Goal: Task Accomplishment & Management: Manage account settings

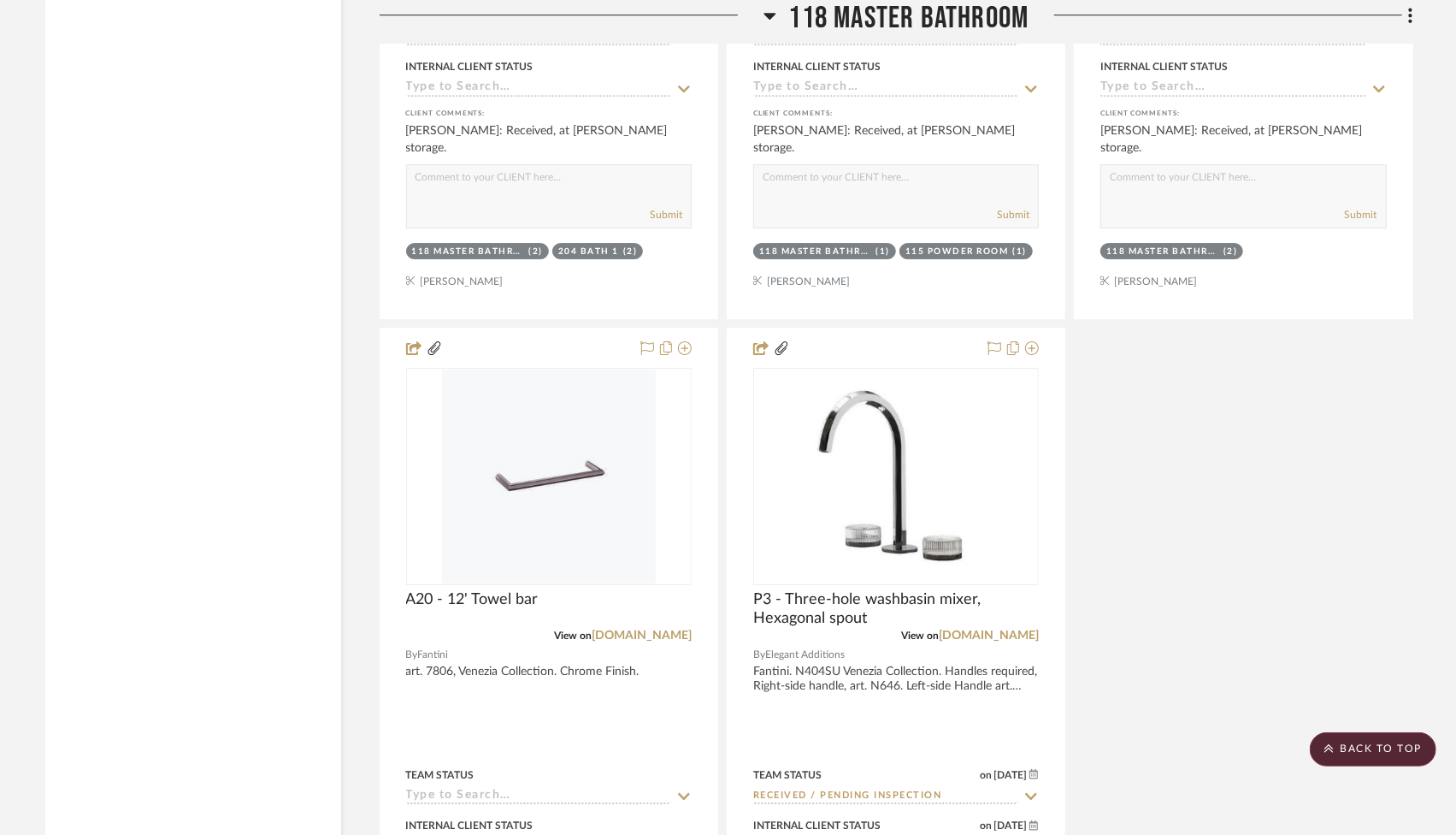
scroll to position [21167, 0]
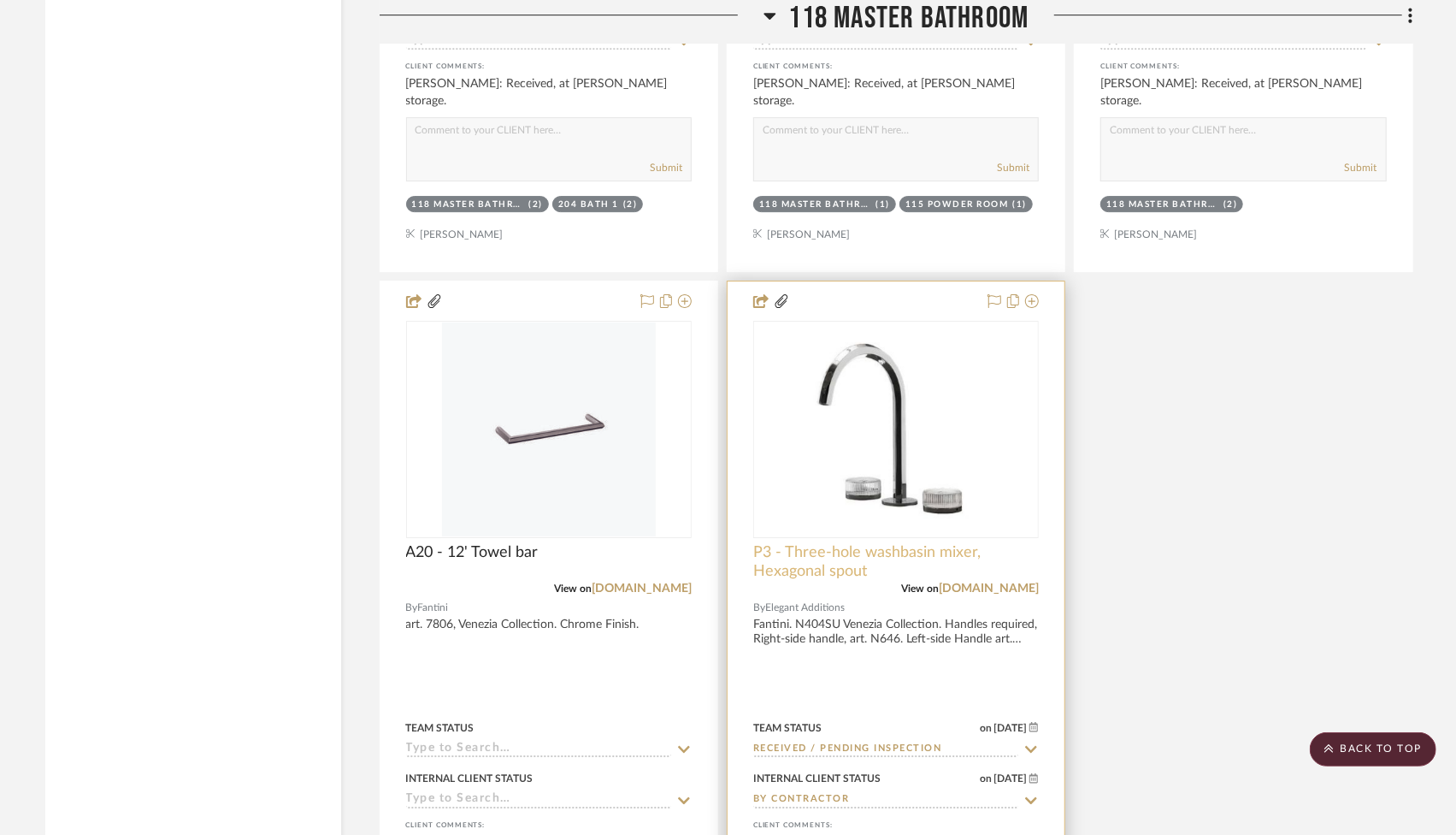
click at [864, 543] on span "P3 - Three-hole washbasin mixer, Hexagonal spout" at bounding box center [896, 562] width 285 height 37
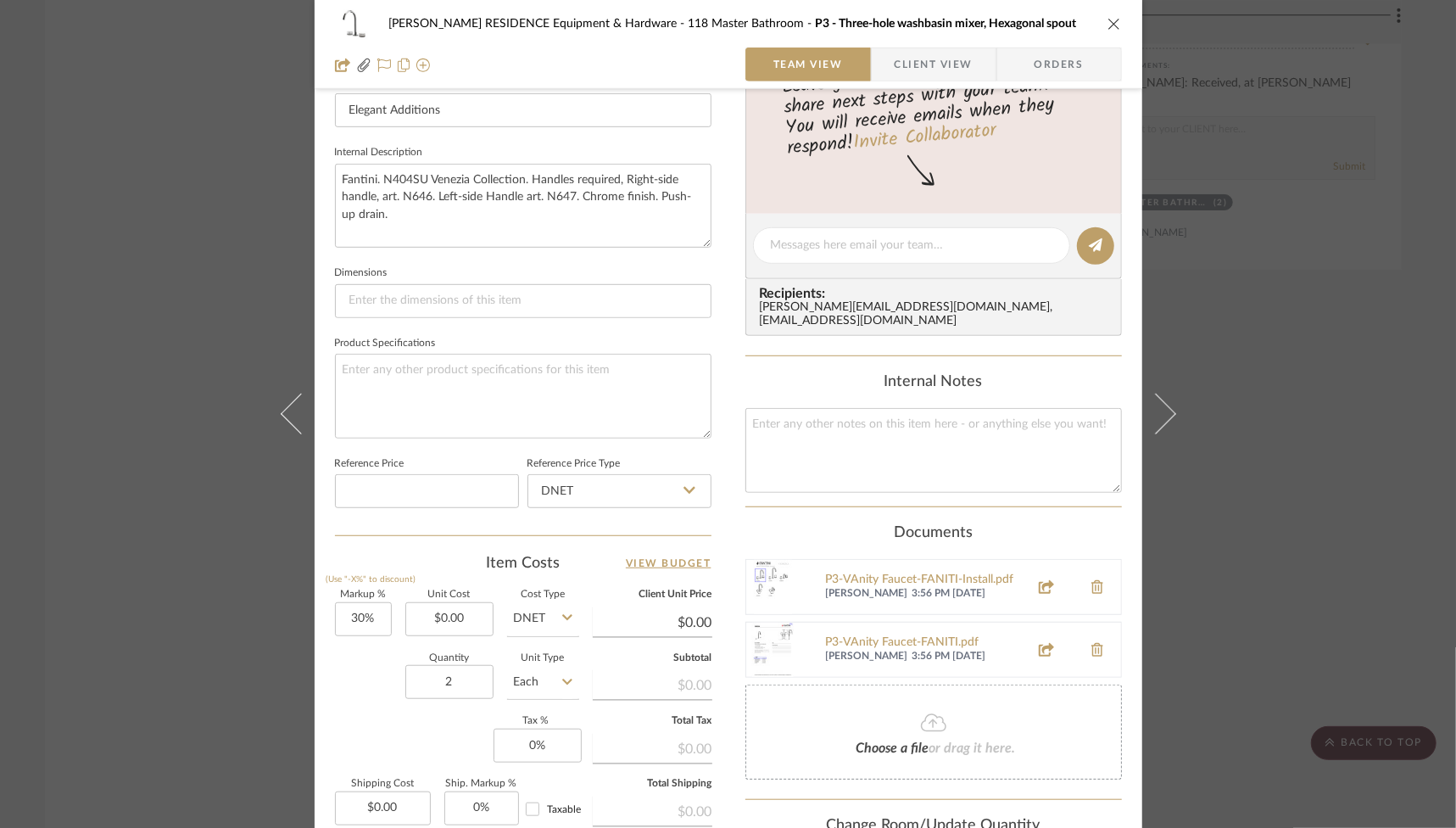
scroll to position [573, 0]
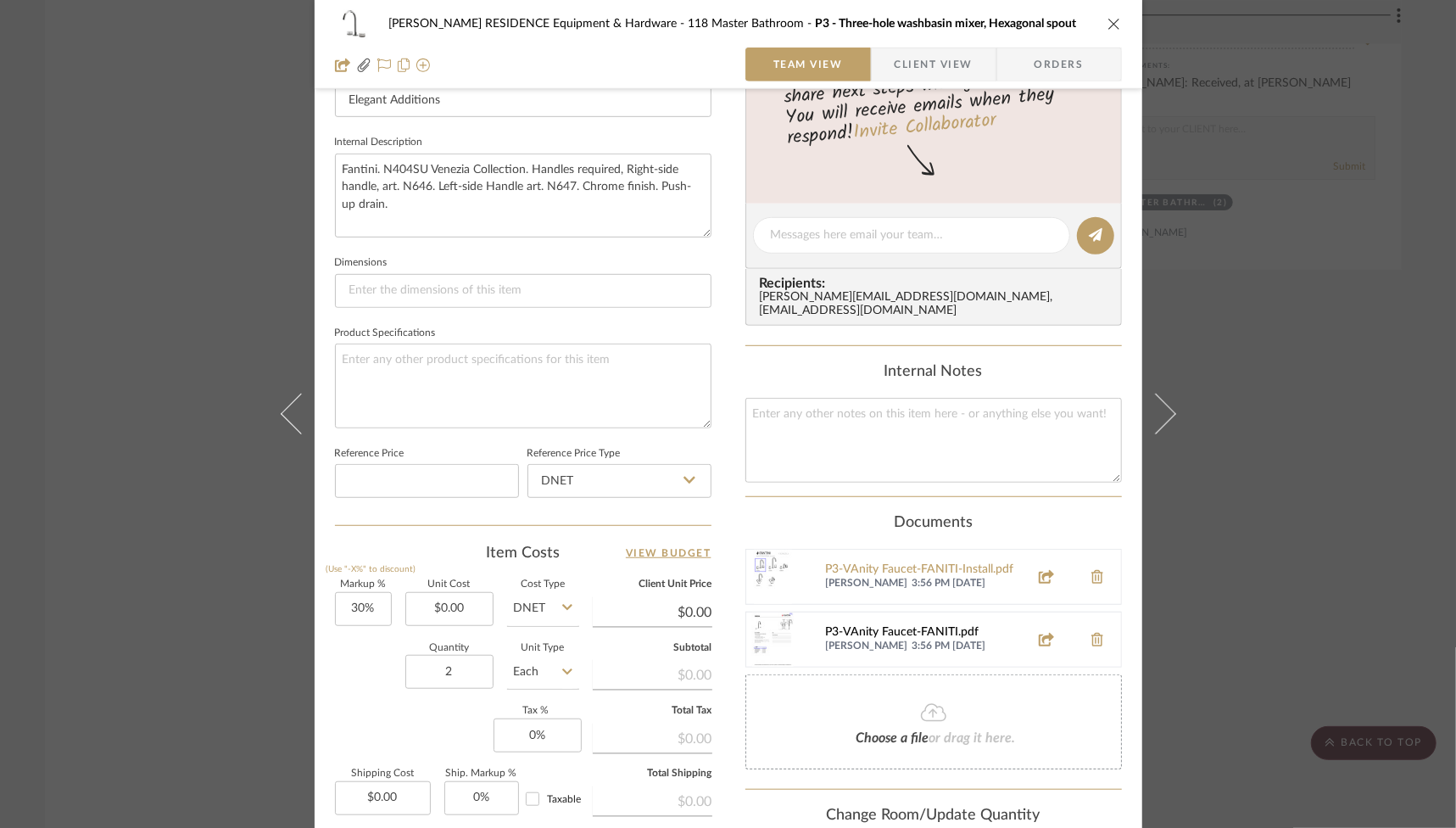
click at [915, 626] on div "P3-VAnity Faucet-FANITI.pdf" at bounding box center [922, 632] width 193 height 14
click at [912, 563] on div "P3-VAnity Faucet-FANITI-Install.pdf" at bounding box center [922, 570] width 193 height 14
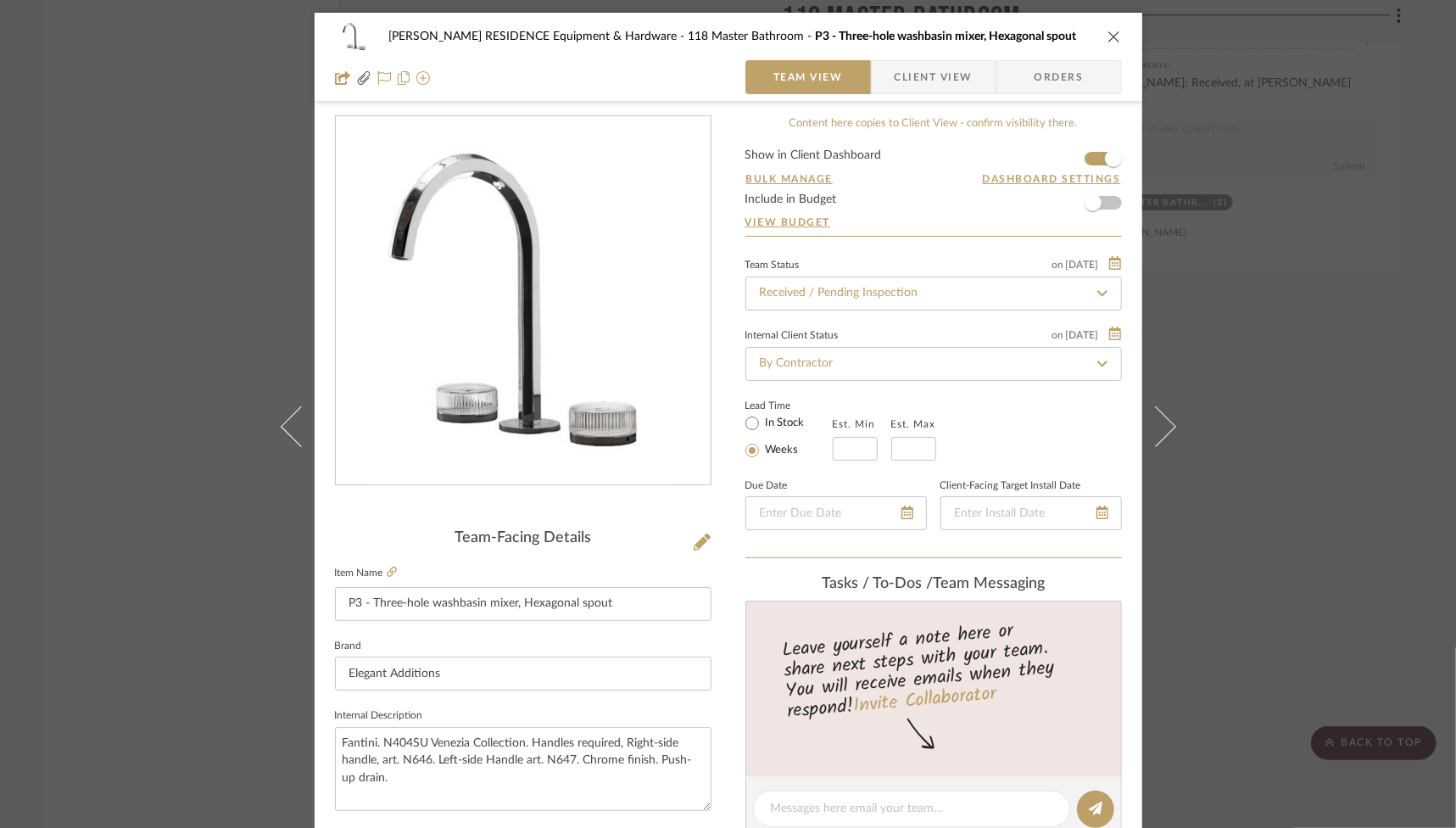
scroll to position [0, 0]
click at [1111, 39] on icon "close" at bounding box center [1115, 37] width 14 height 14
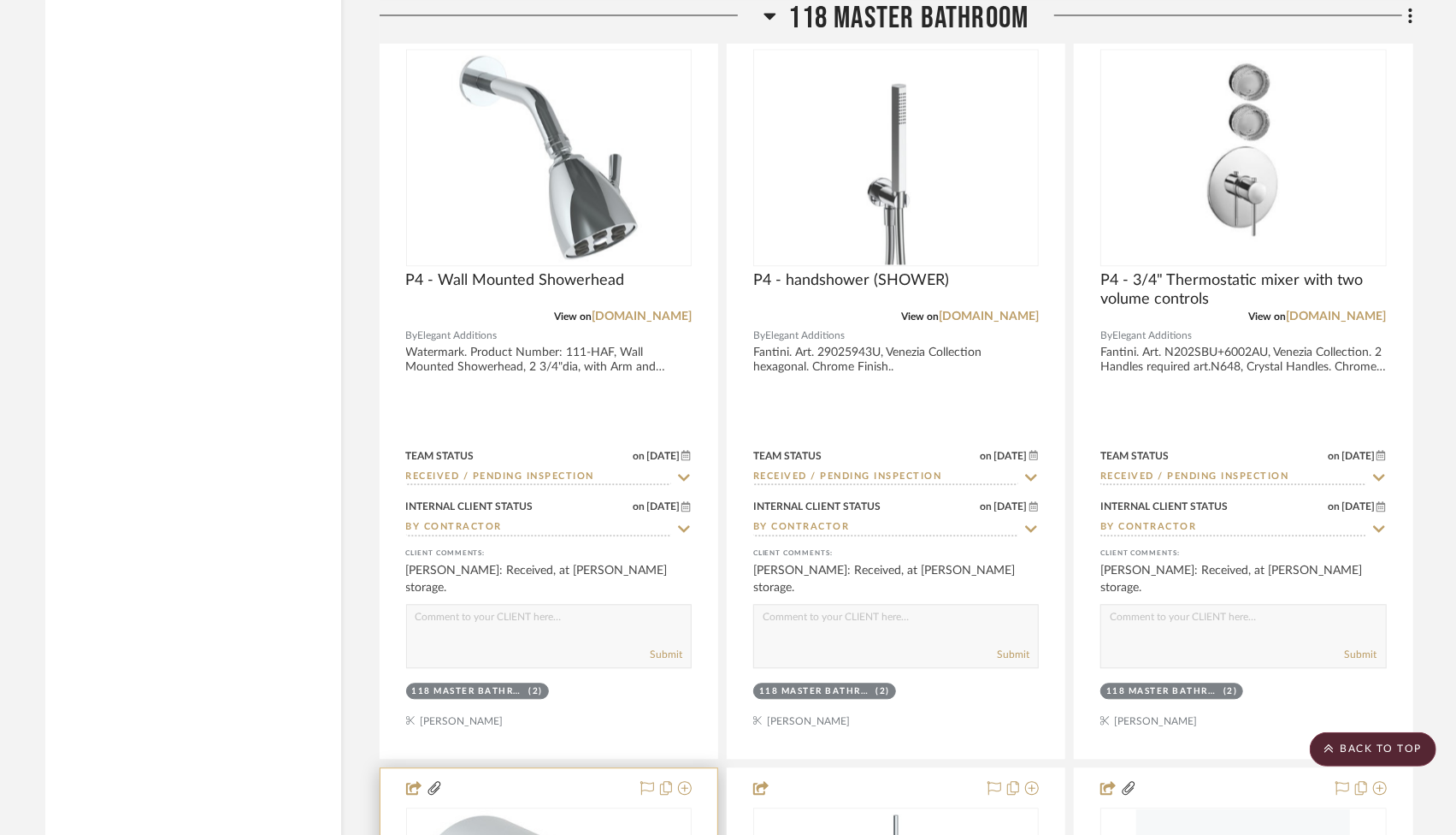
scroll to position [19610, 0]
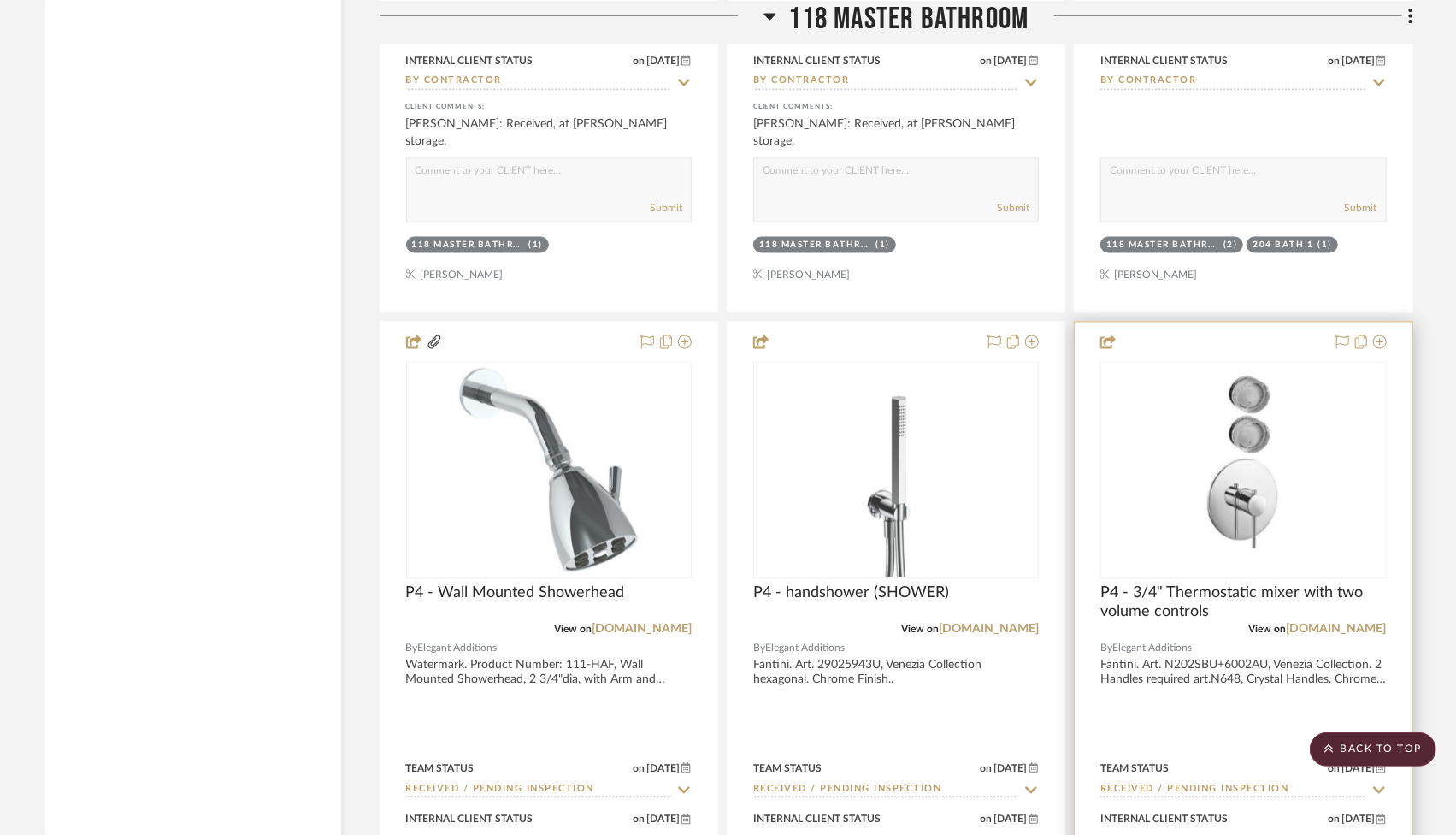
click at [1312, 648] on div at bounding box center [1242, 697] width 337 height 748
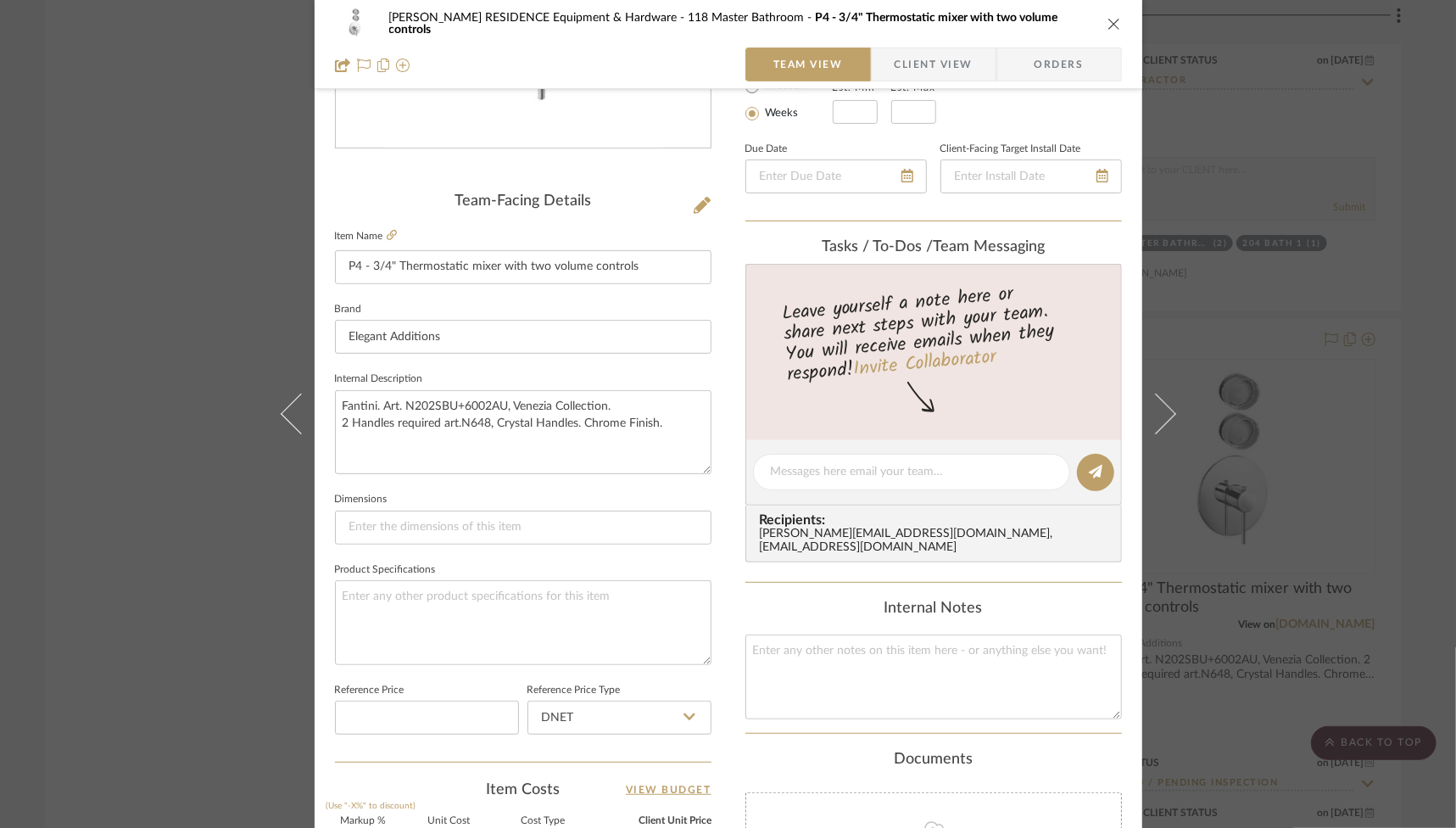
scroll to position [164, 0]
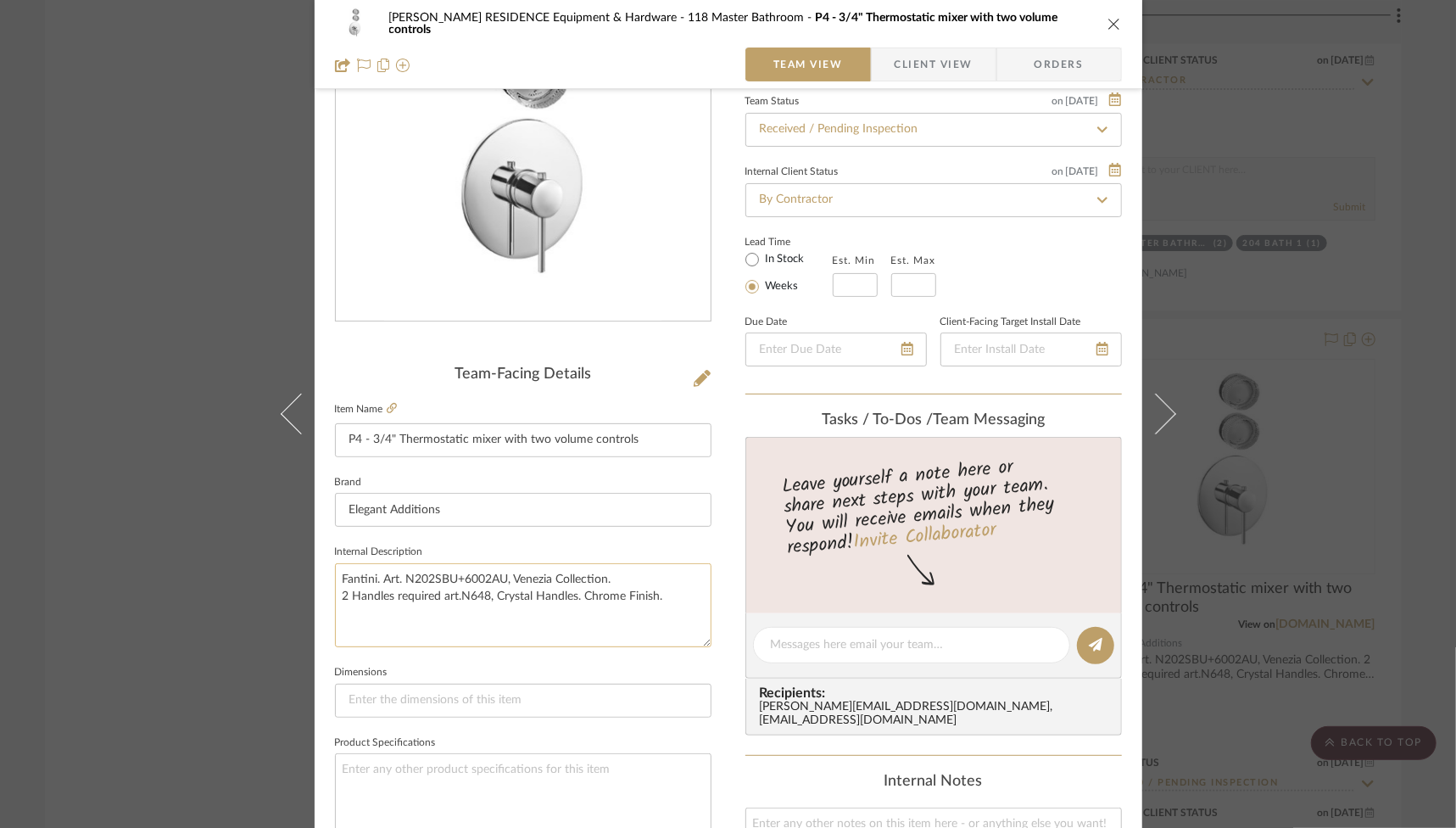
click at [477, 578] on textarea "Fantini. Art. N202SBU+6002AU, Venezia Collection. 2 Handles required art.N648, …" at bounding box center [523, 605] width 377 height 84
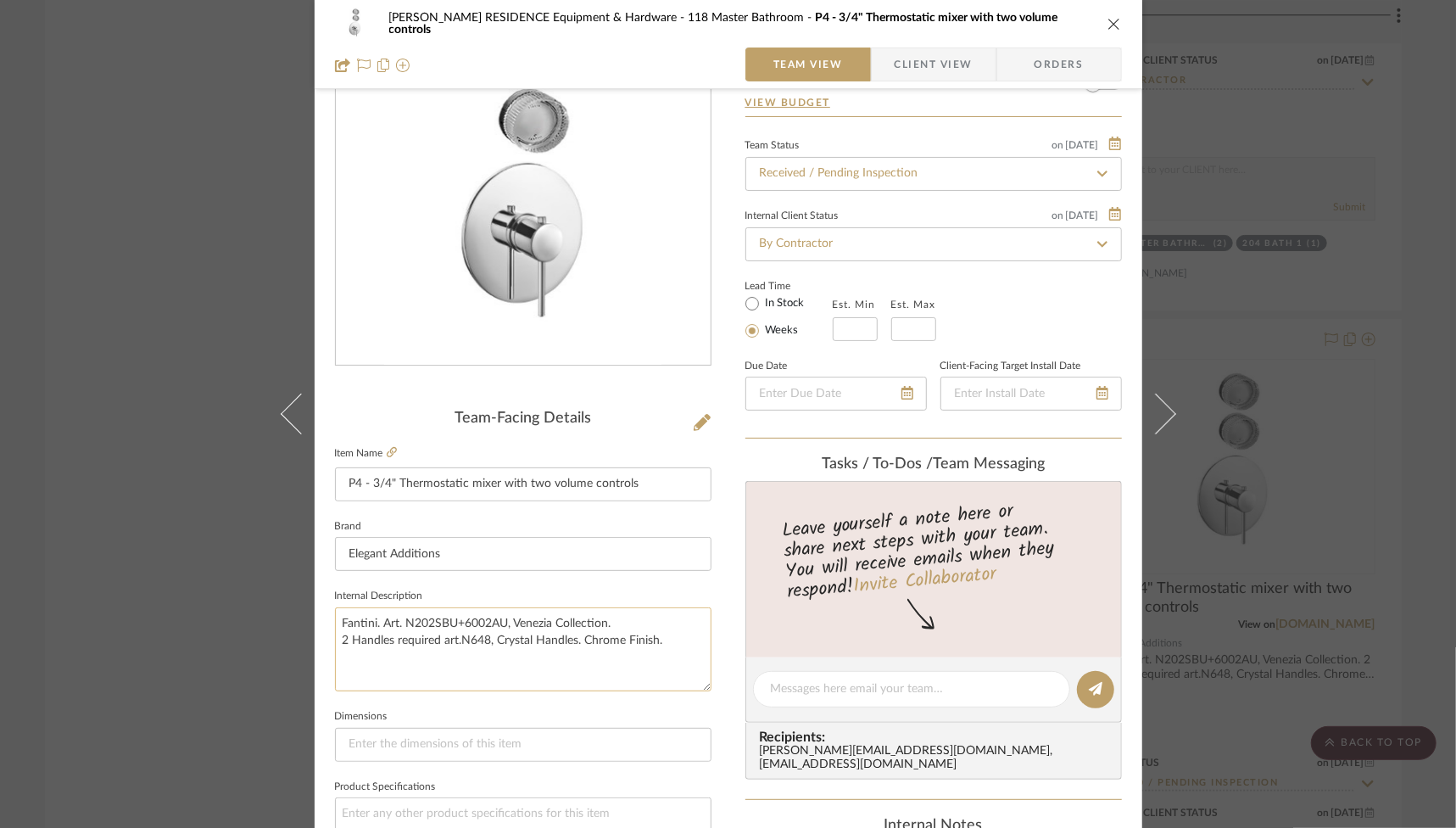
scroll to position [113, 0]
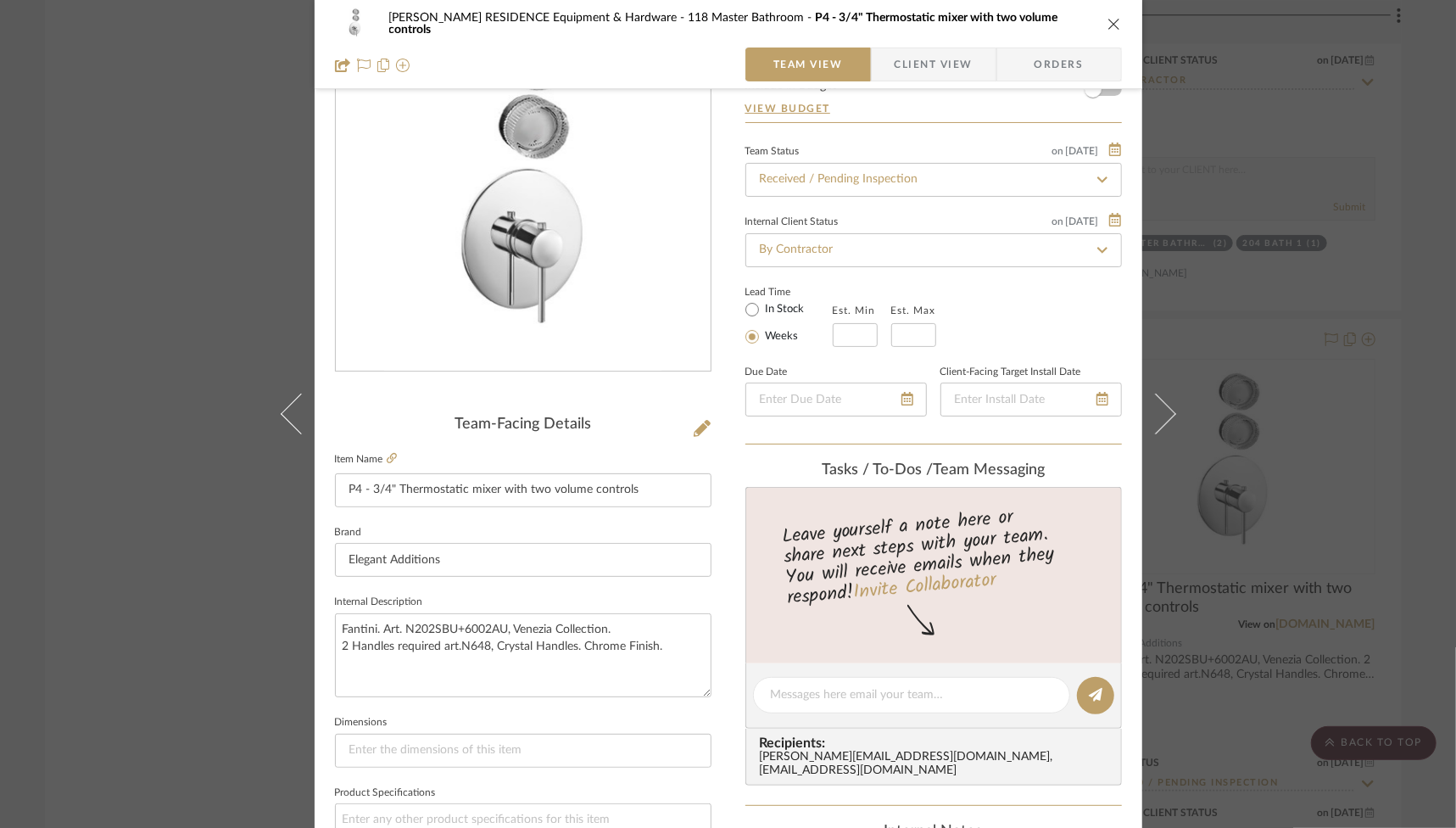
click at [1191, 184] on div "[PERSON_NAME] RESIDENCE Equipment & Hardware 118 Master Bathroom P4 - 3/4" Ther…" at bounding box center [728, 414] width 1456 height 828
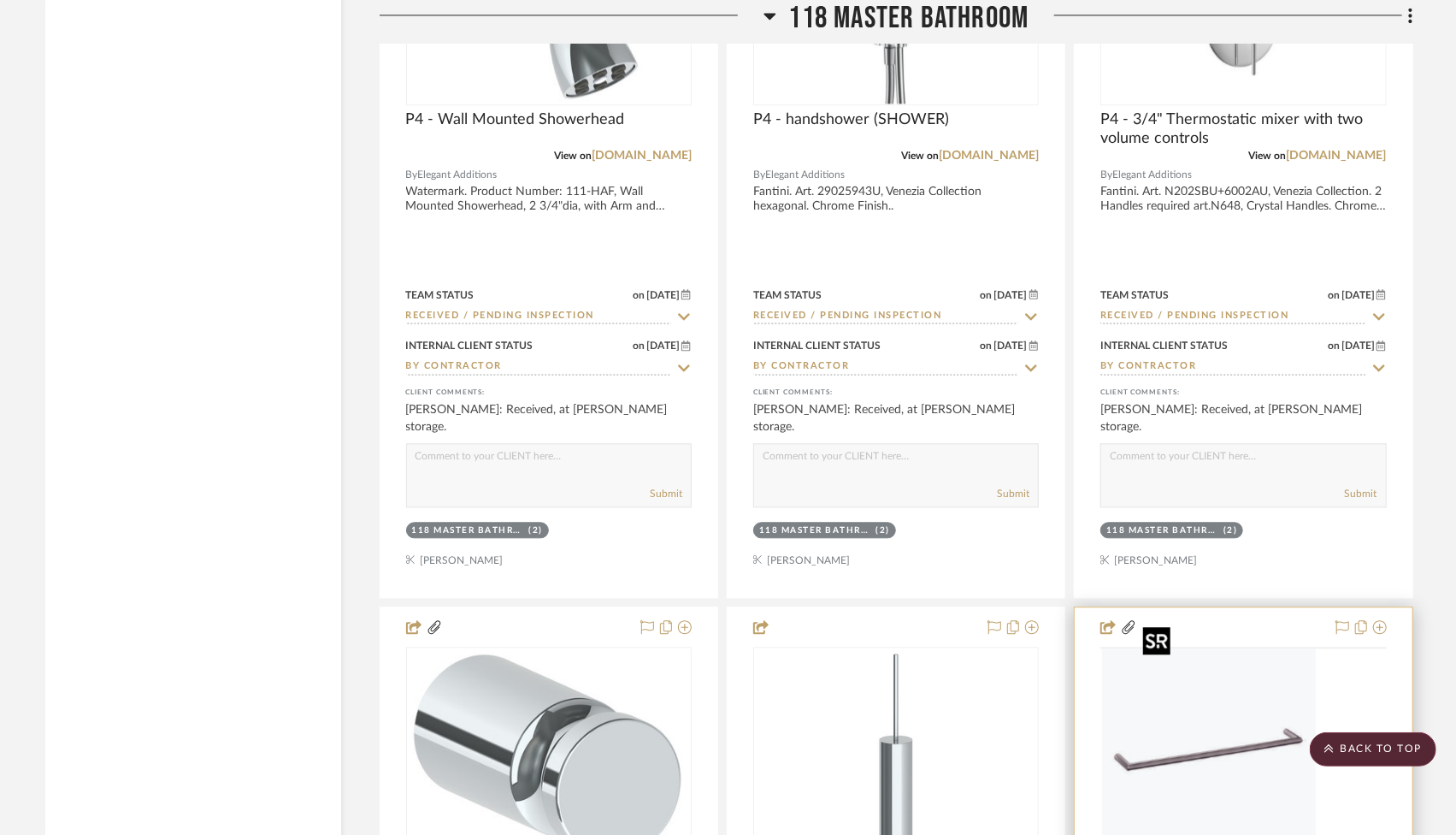
scroll to position [21169, 0]
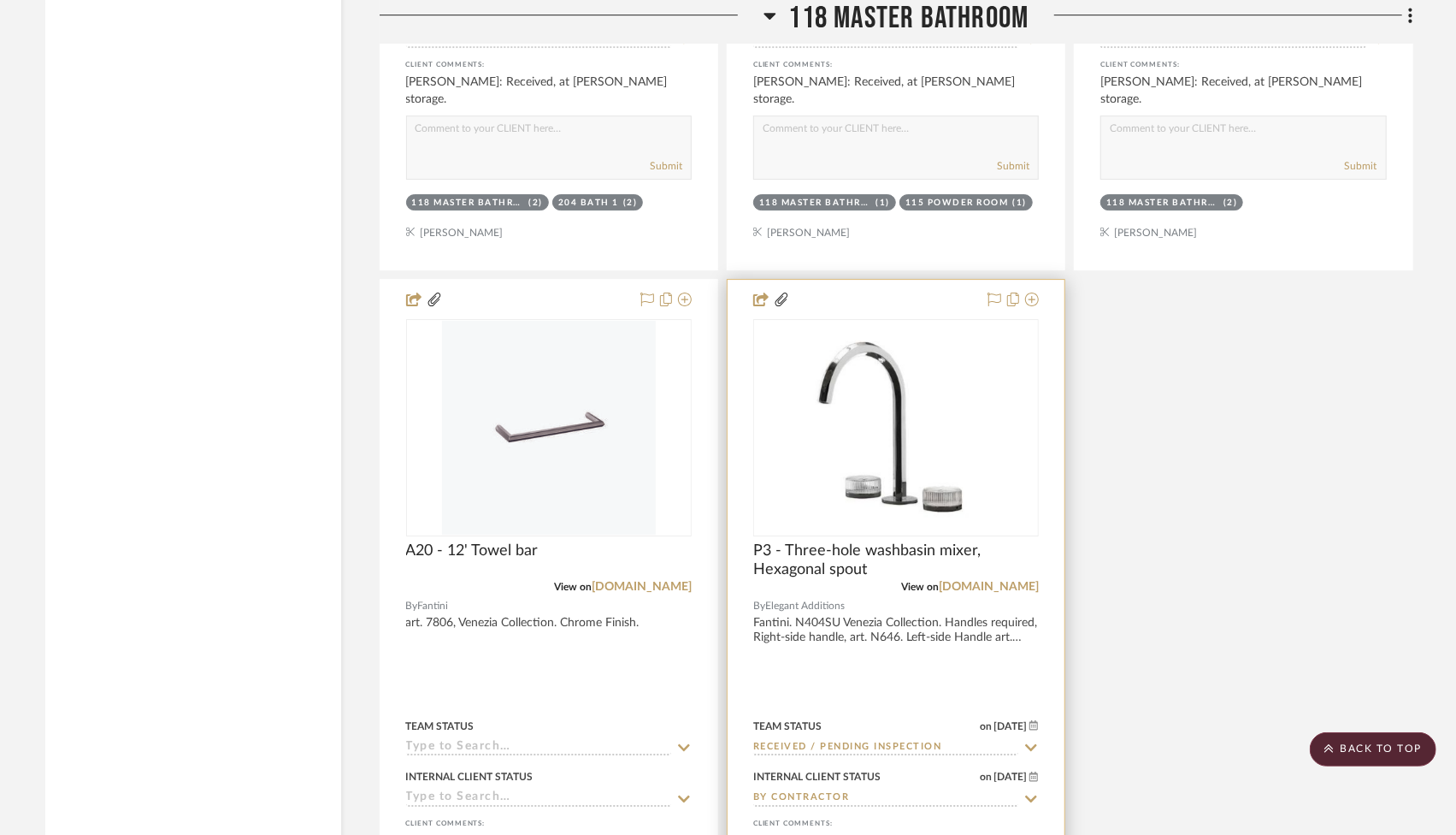
click at [940, 613] on div at bounding box center [895, 653] width 337 height 748
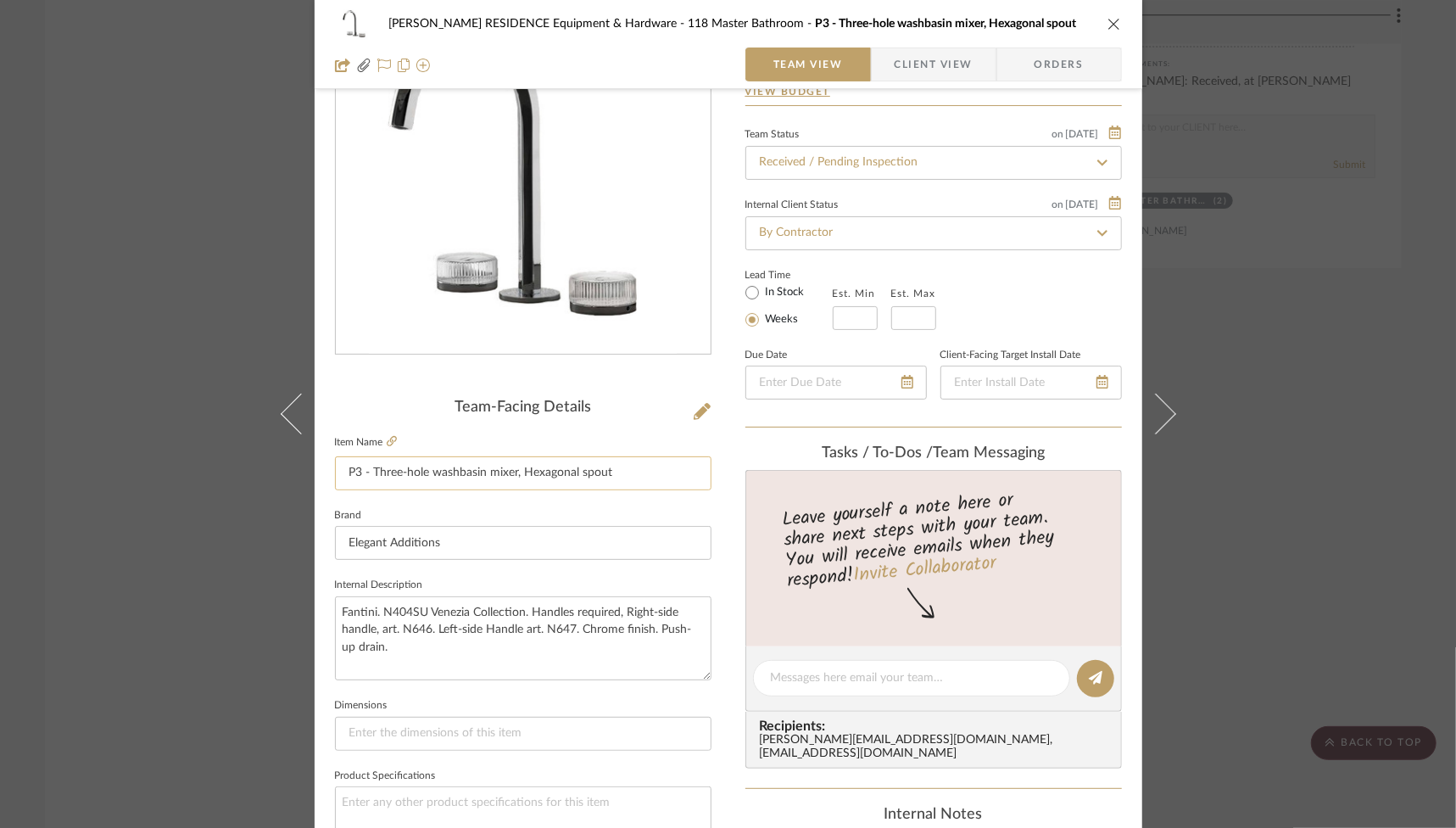
scroll to position [151, 0]
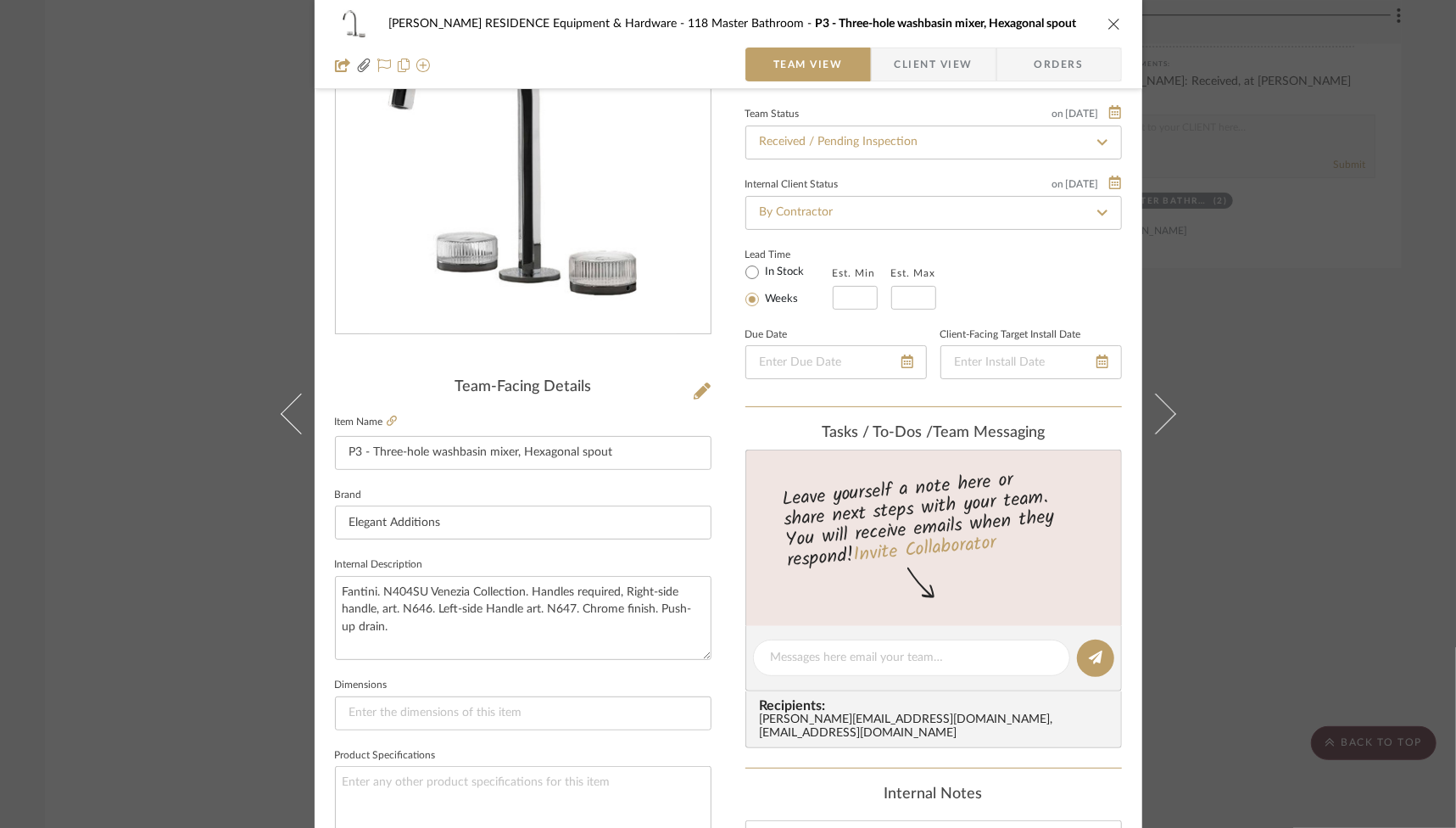
click at [1108, 21] on icon "close" at bounding box center [1115, 24] width 14 height 14
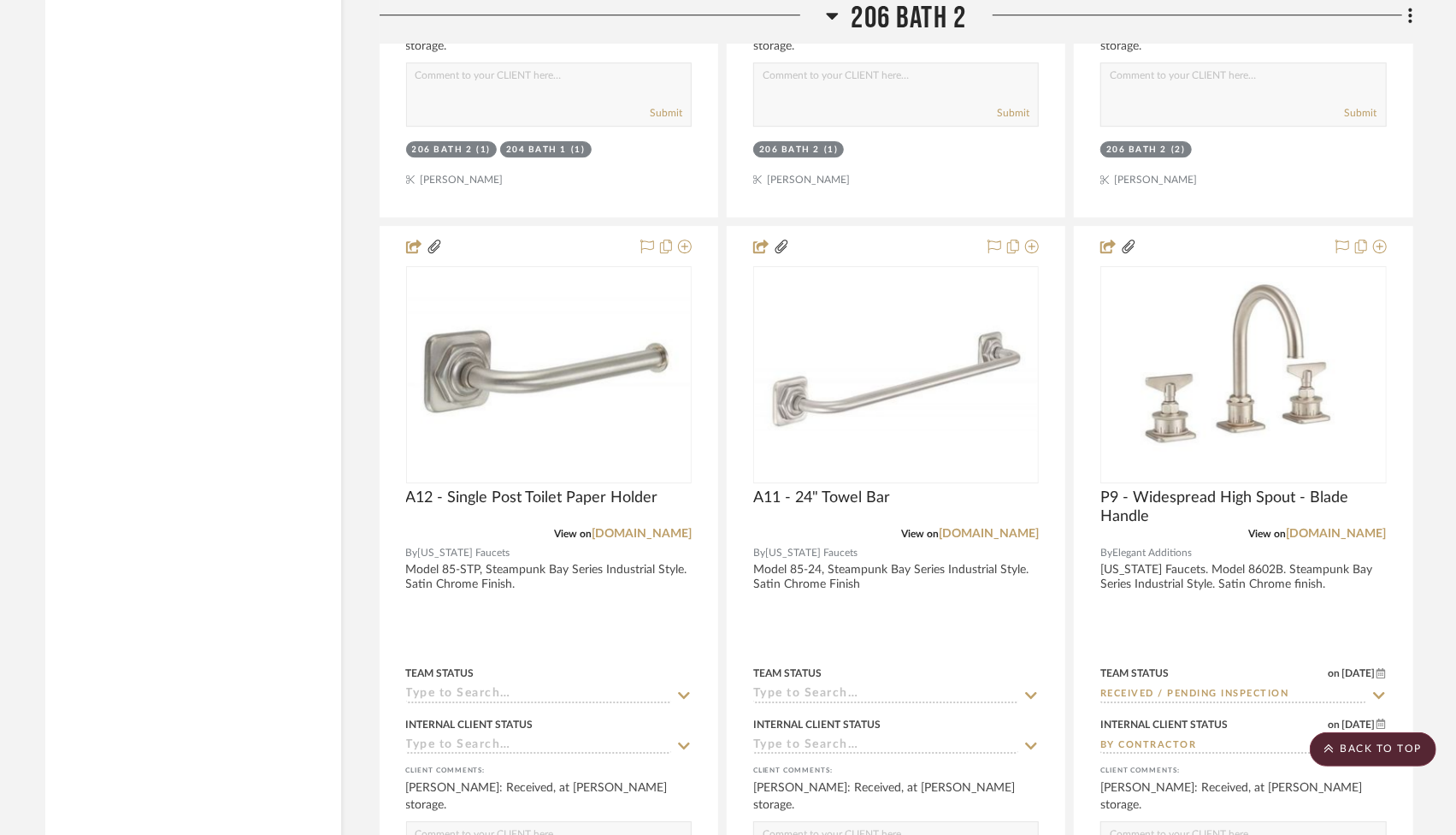
scroll to position [34412, 0]
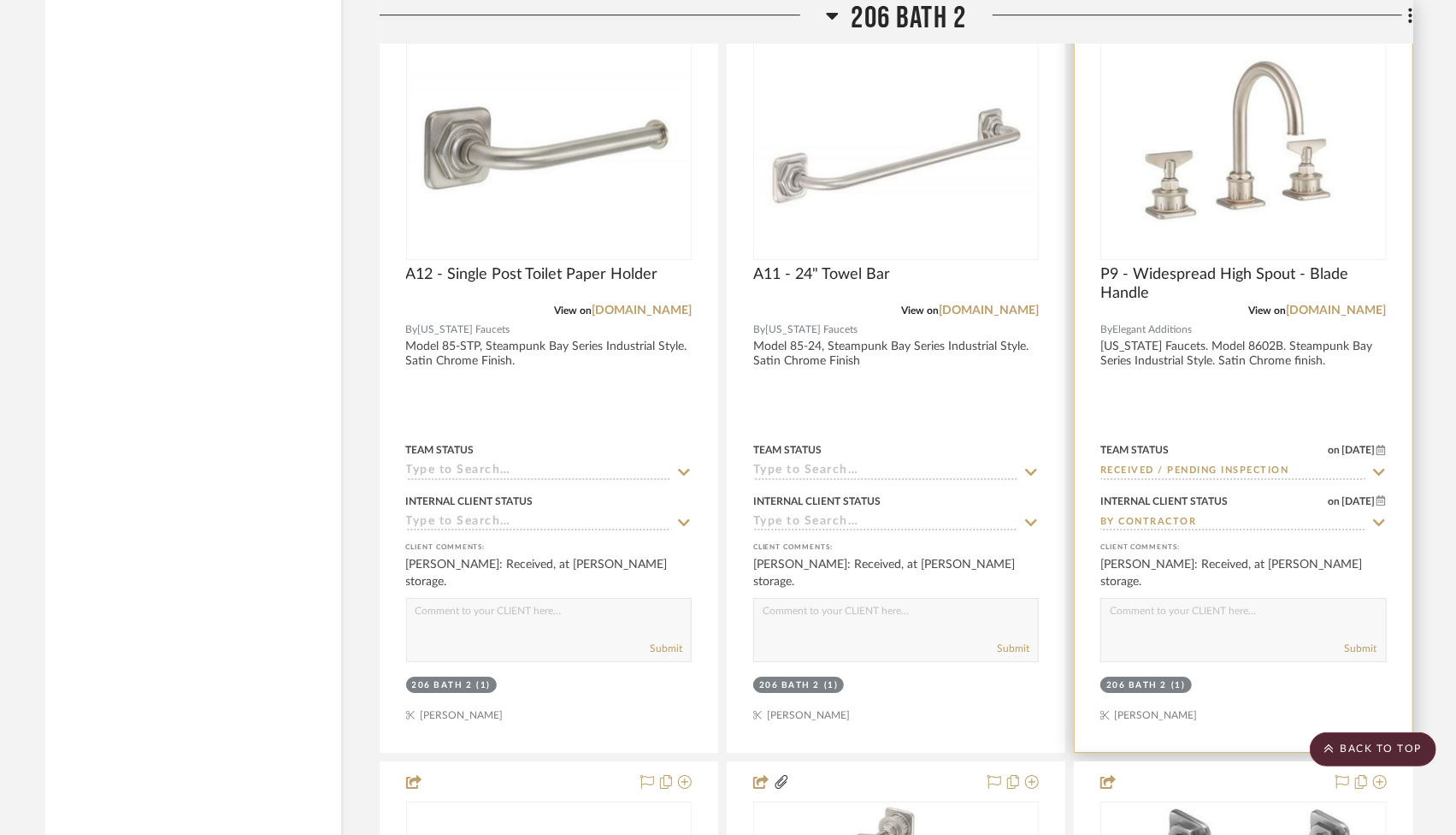
click at [1301, 297] on div at bounding box center [1242, 377] width 337 height 748
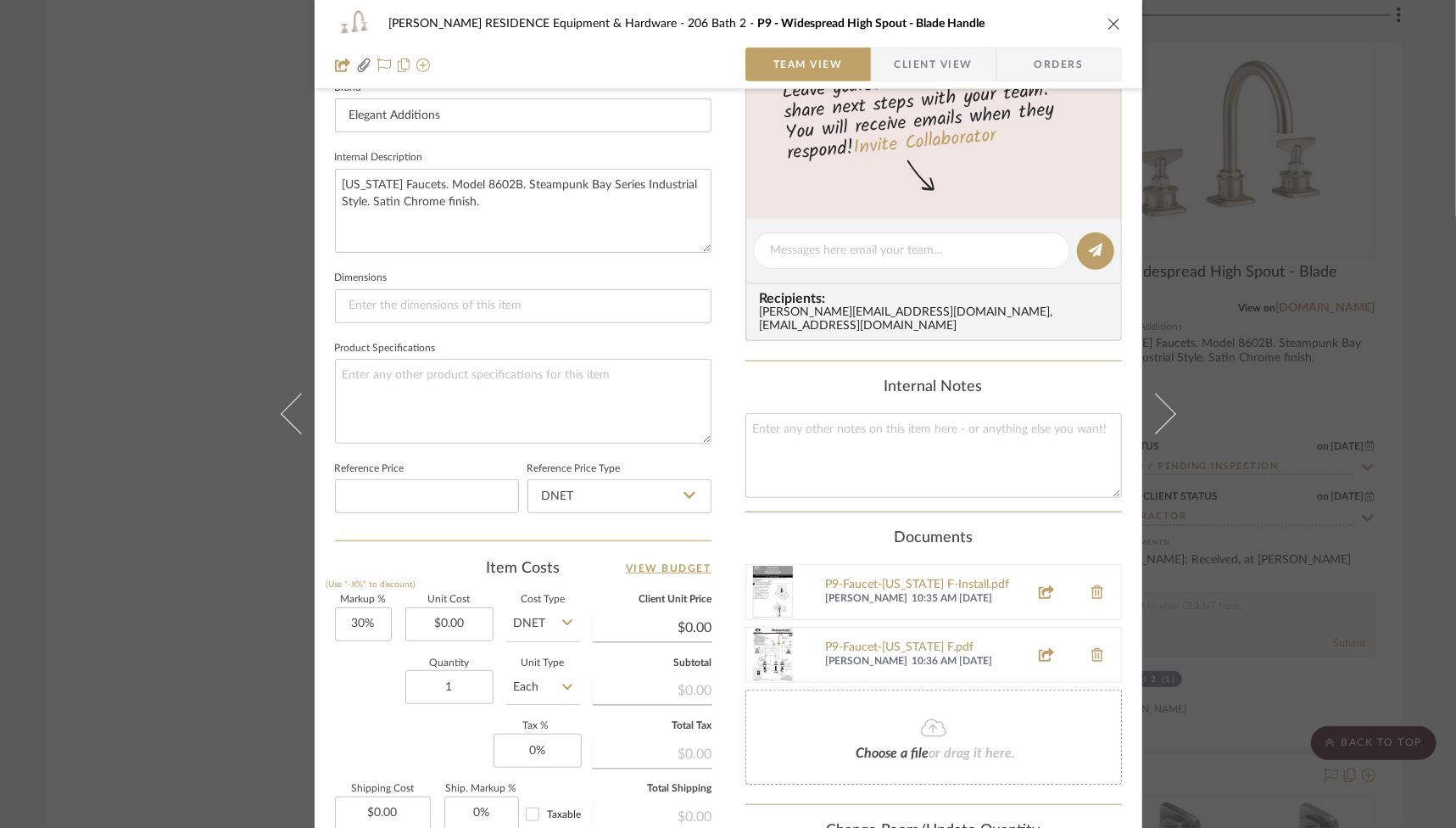
scroll to position [582, 0]
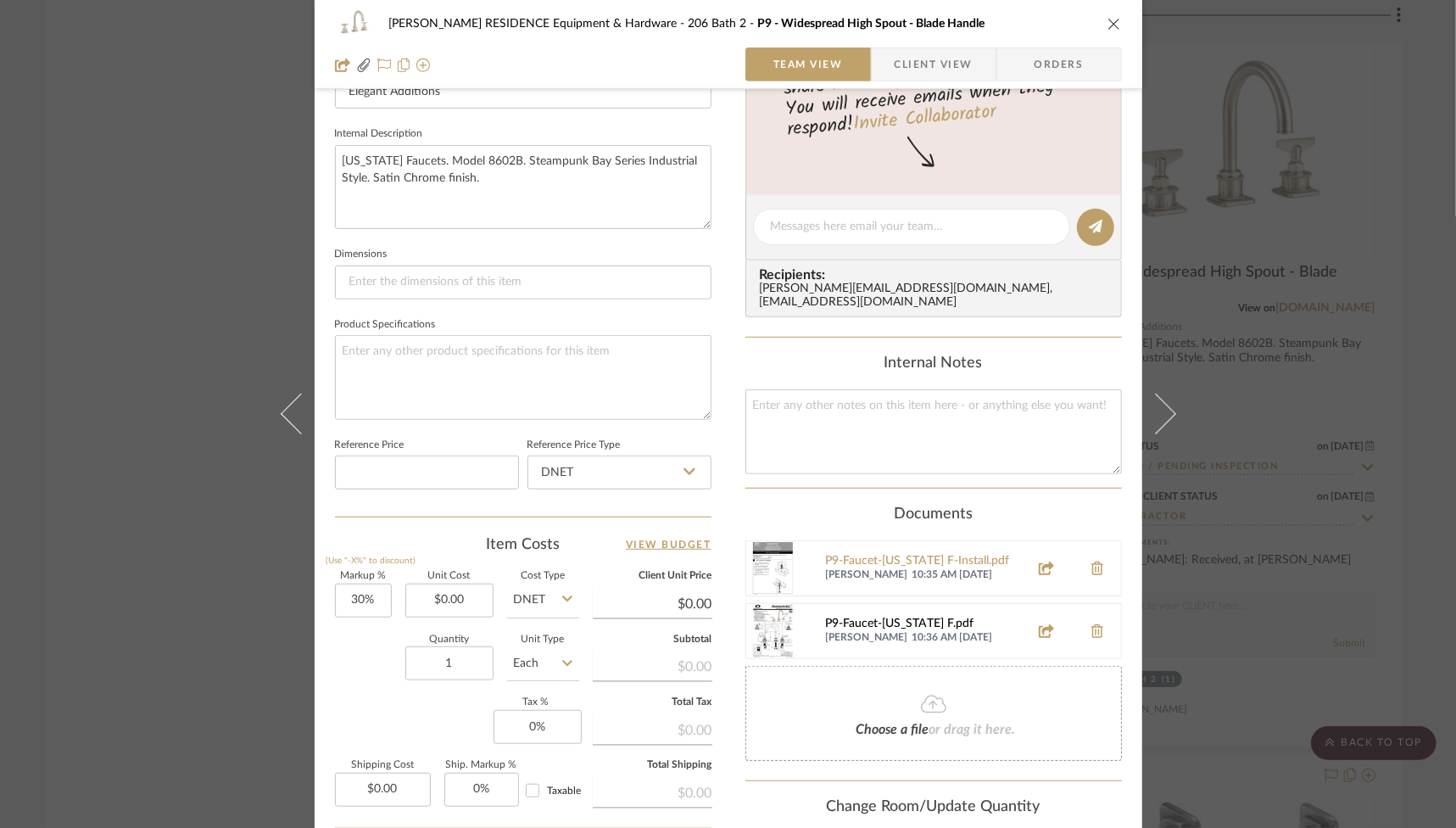
click at [918, 618] on div "P9-Faucet-[US_STATE] F.pdf" at bounding box center [922, 625] width 193 height 14
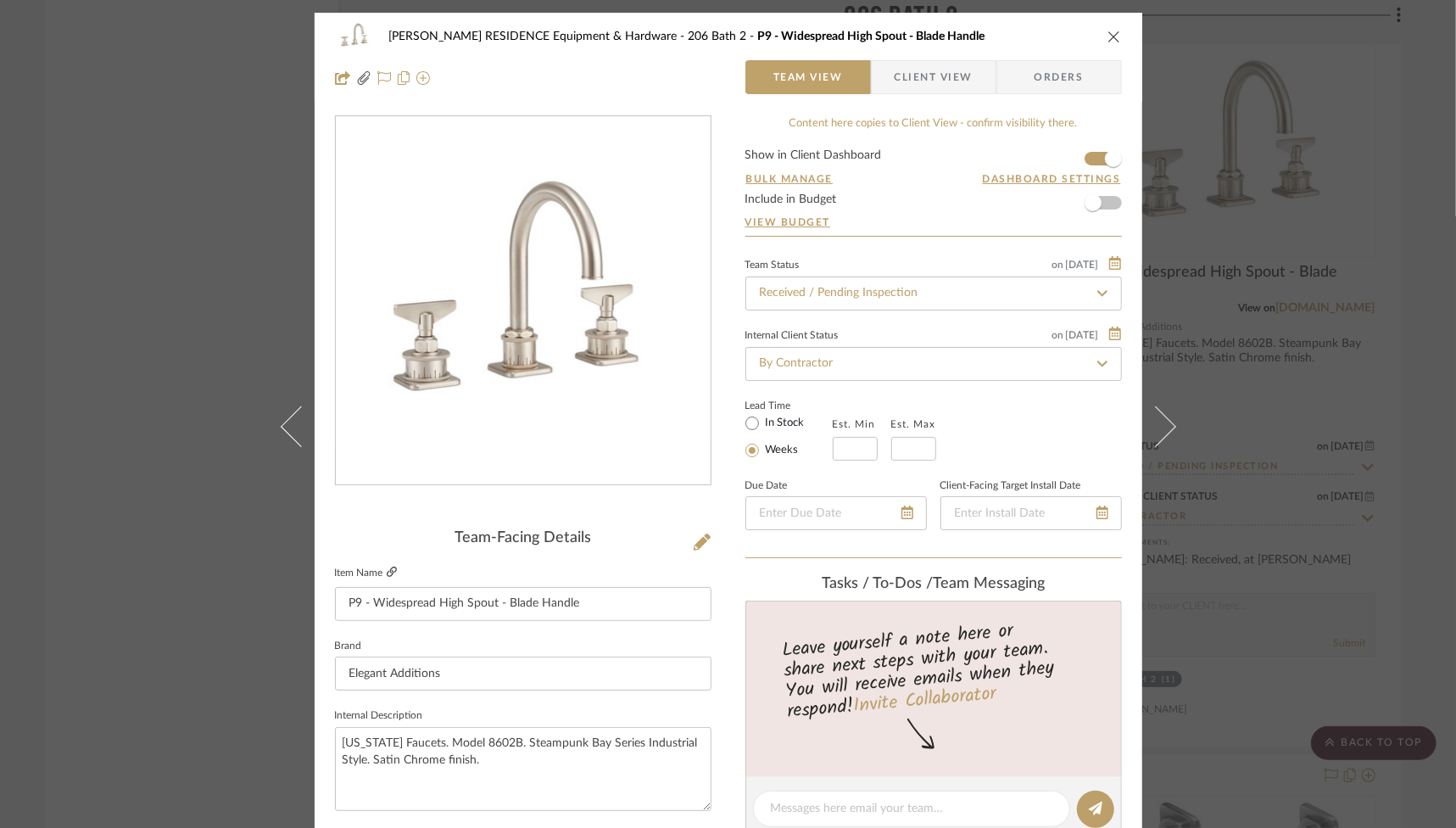
click at [389, 571] on icon at bounding box center [392, 571] width 10 height 10
click at [1108, 40] on icon "close" at bounding box center [1115, 37] width 14 height 14
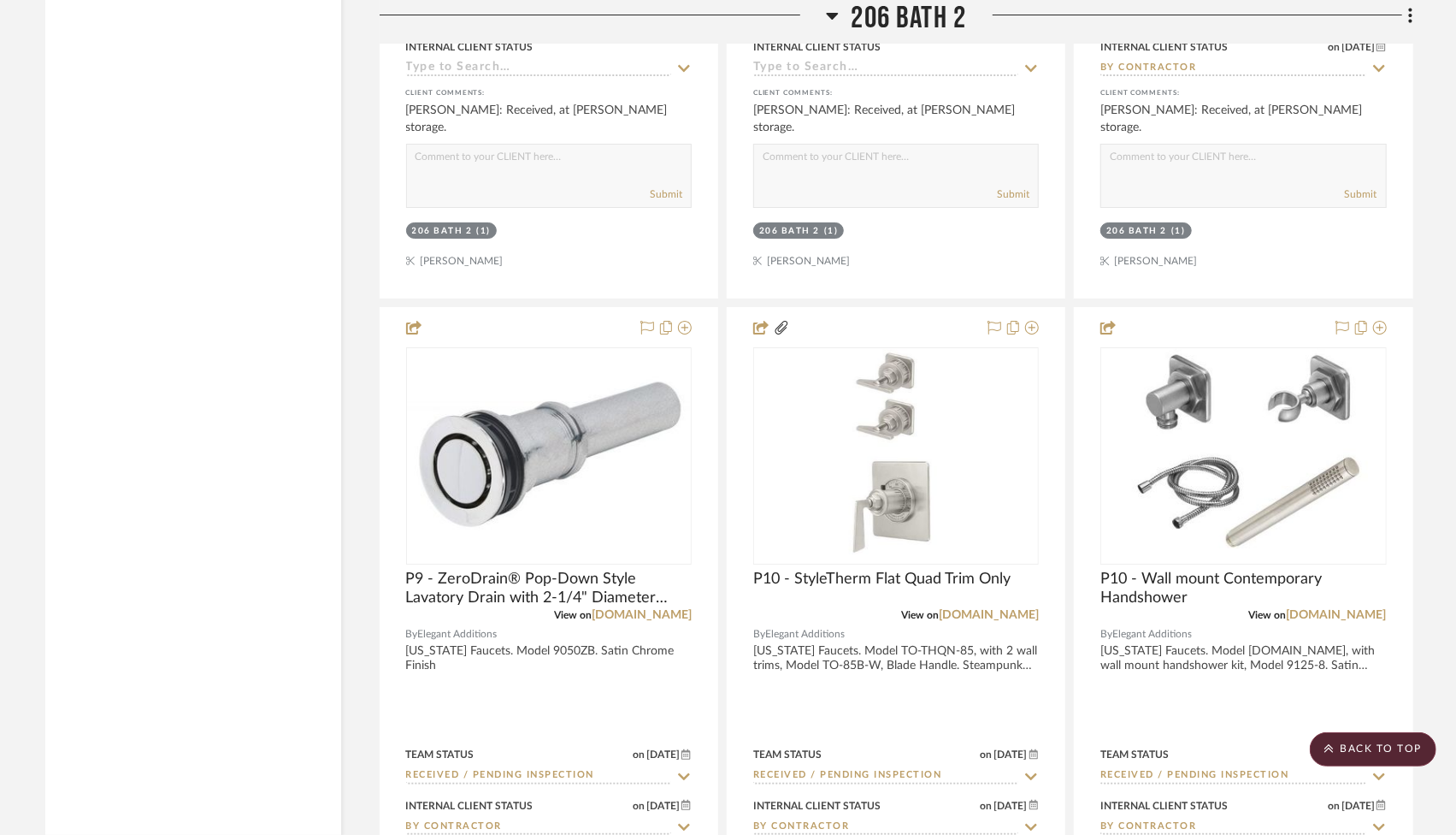
scroll to position [34906, 0]
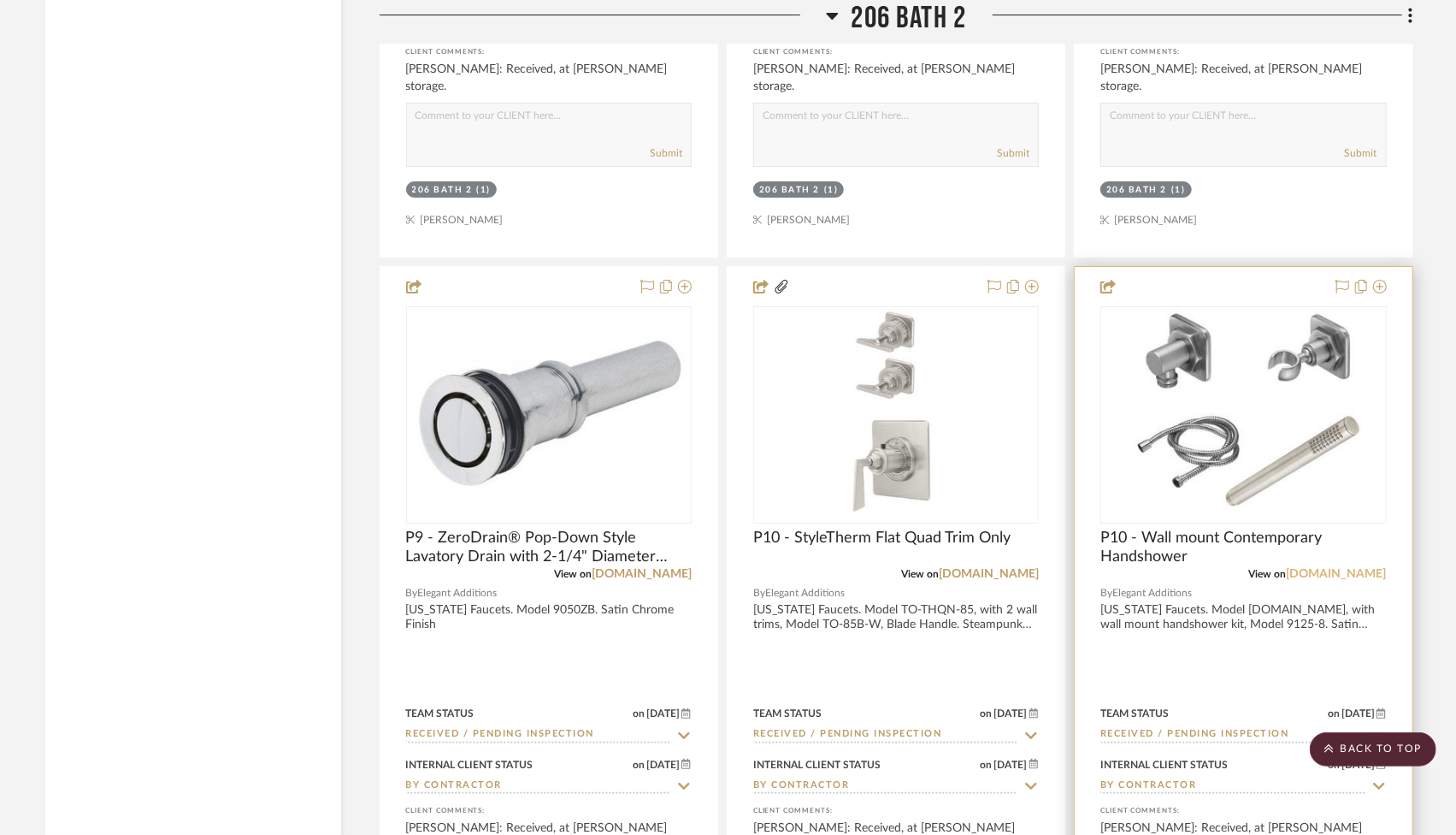
click at [1338, 568] on link "[DOMAIN_NAME]" at bounding box center [1337, 574] width 100 height 12
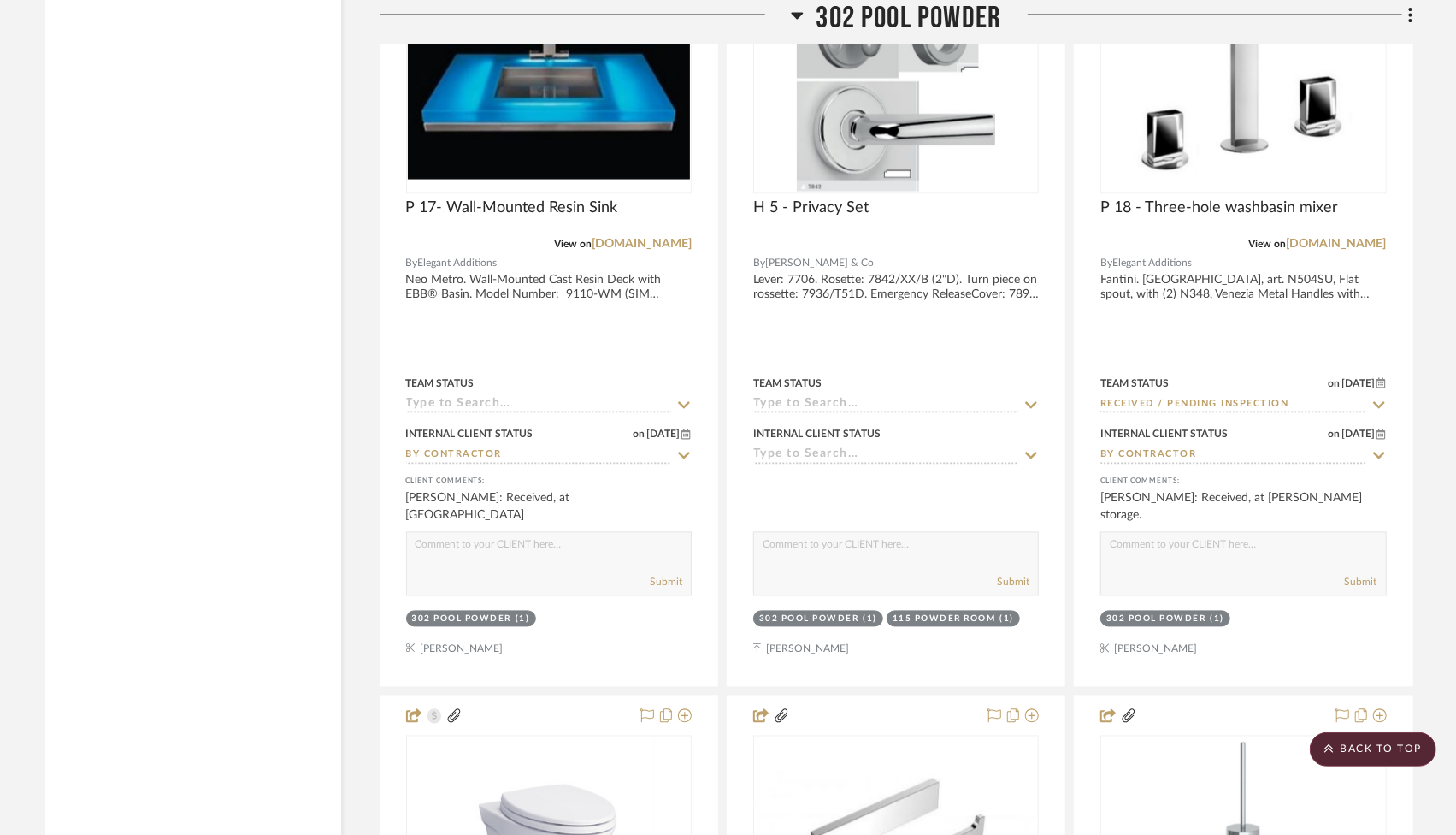
scroll to position [54302, 0]
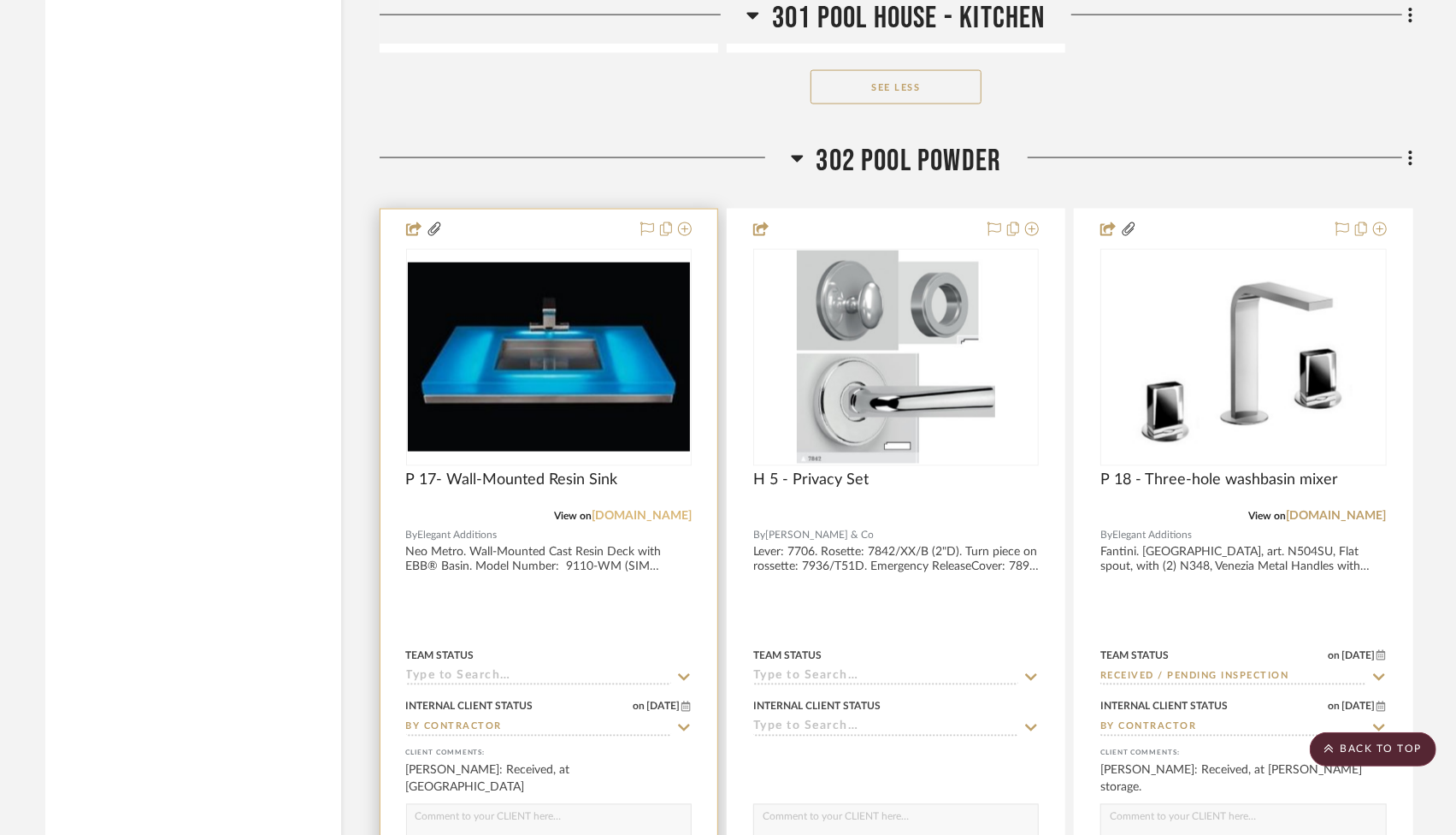
click at [663, 511] on link "[DOMAIN_NAME]" at bounding box center [642, 517] width 100 height 12
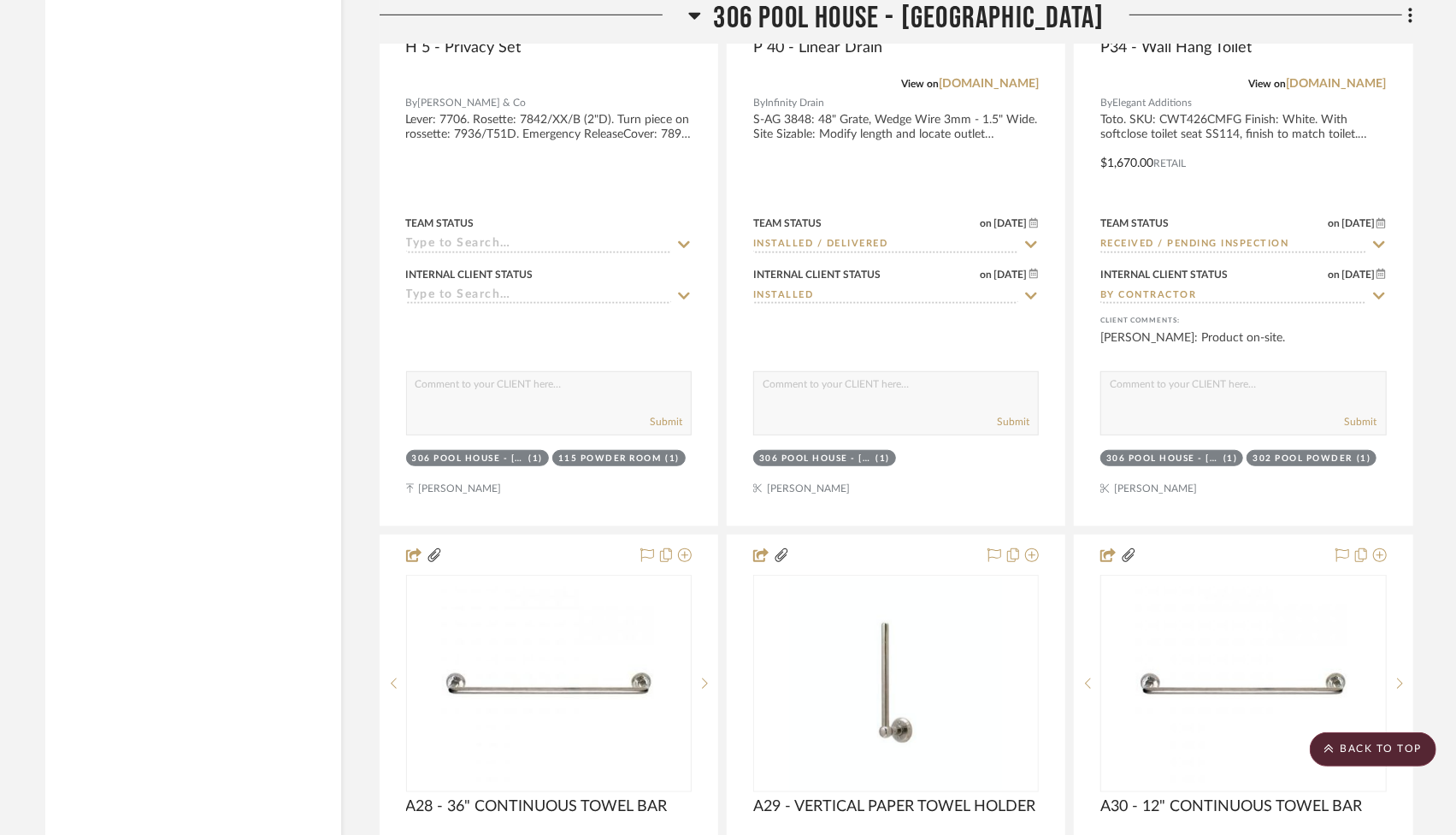
scroll to position [62850, 0]
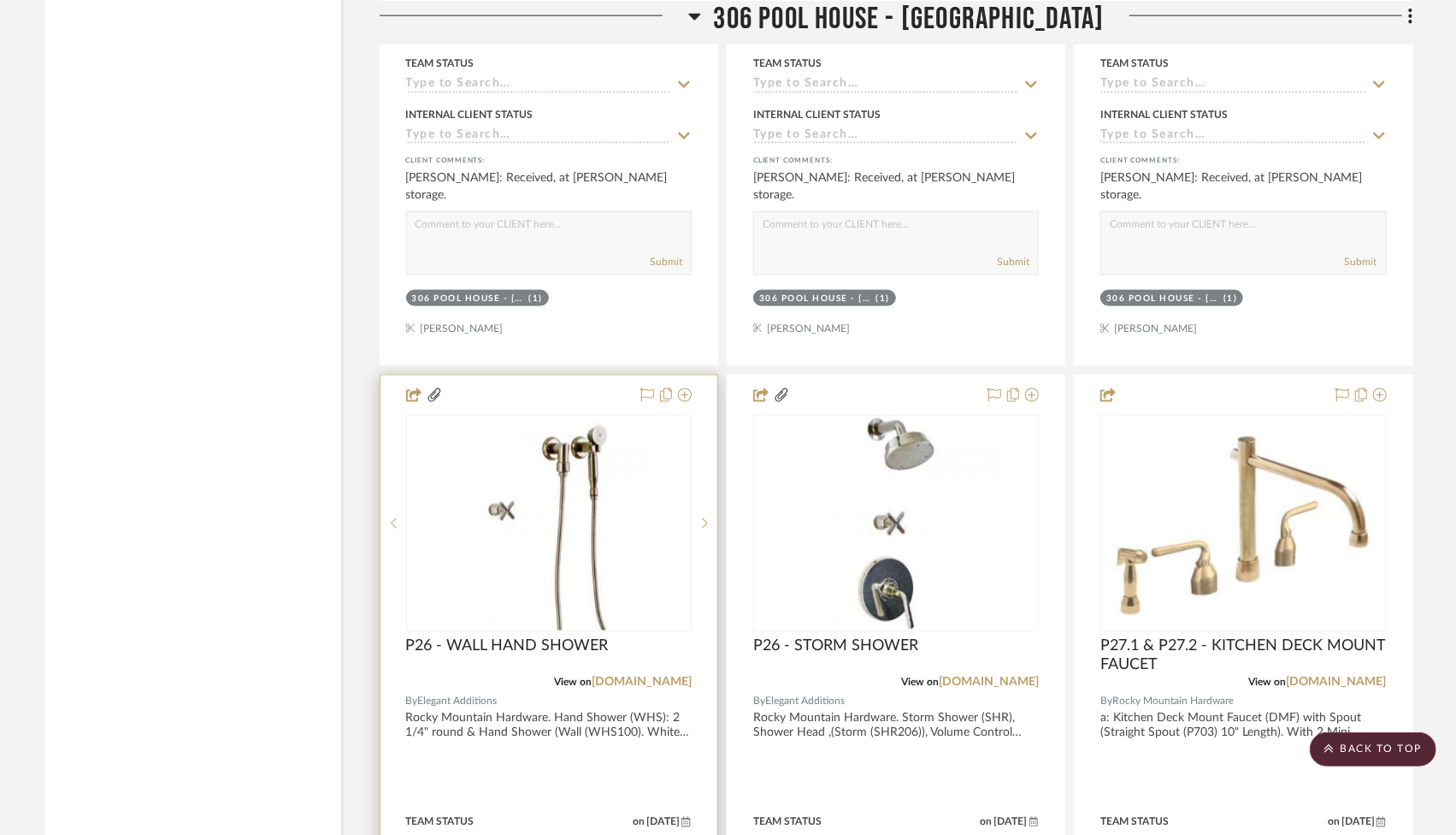
click at [597, 574] on div at bounding box center [548, 749] width 337 height 748
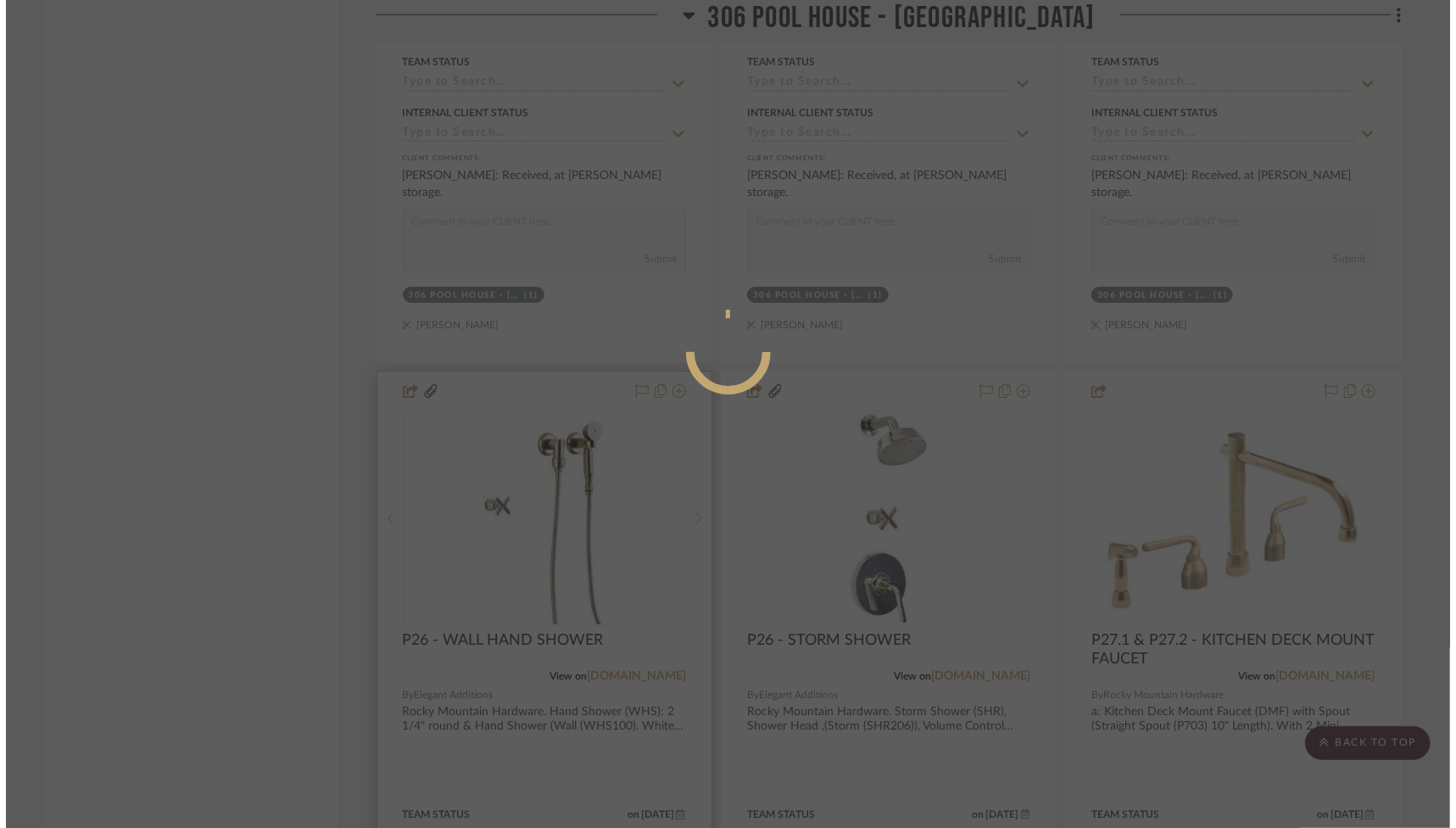
scroll to position [0, 0]
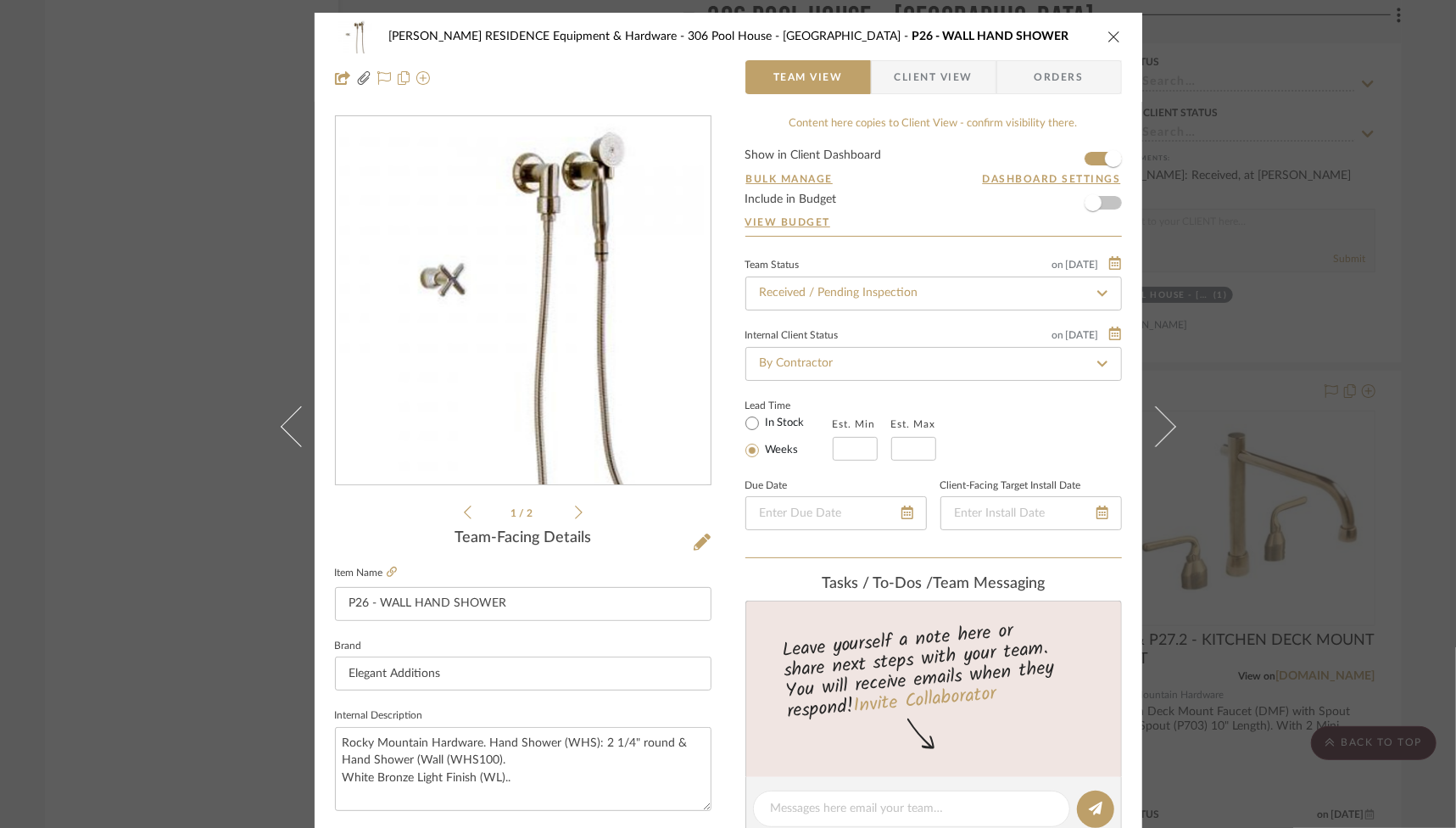
click at [392, 577] on fieldset "Item Name P26 - WALL HAND SHOWER" at bounding box center [523, 590] width 377 height 59
click at [387, 574] on icon at bounding box center [392, 571] width 10 height 10
click at [1185, 538] on div "[PERSON_NAME] RESIDENCE Equipment & Hardware 306 Pool House - Bath P26 - WALL H…" at bounding box center [728, 414] width 1456 height 828
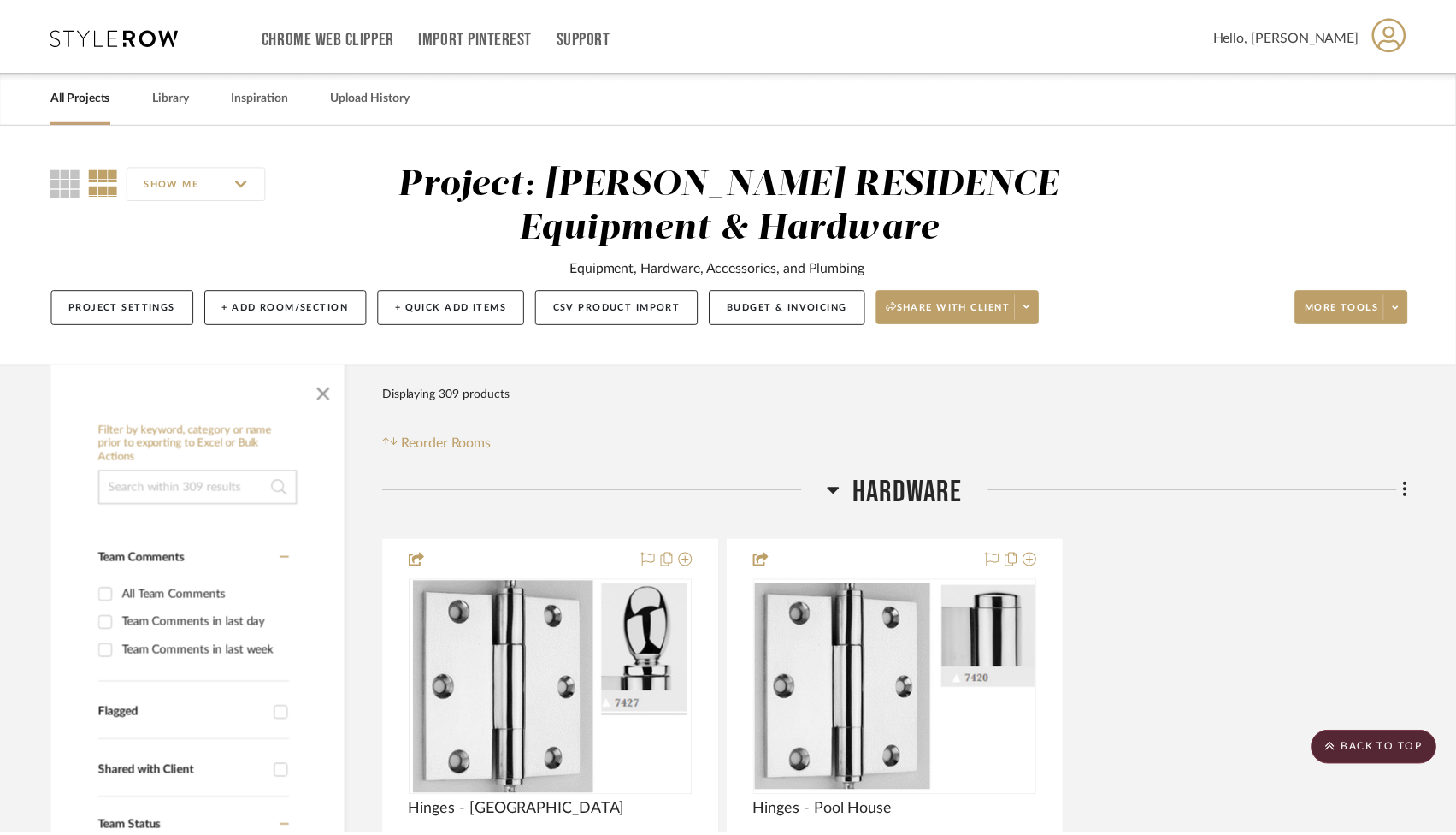
scroll to position [62850, 0]
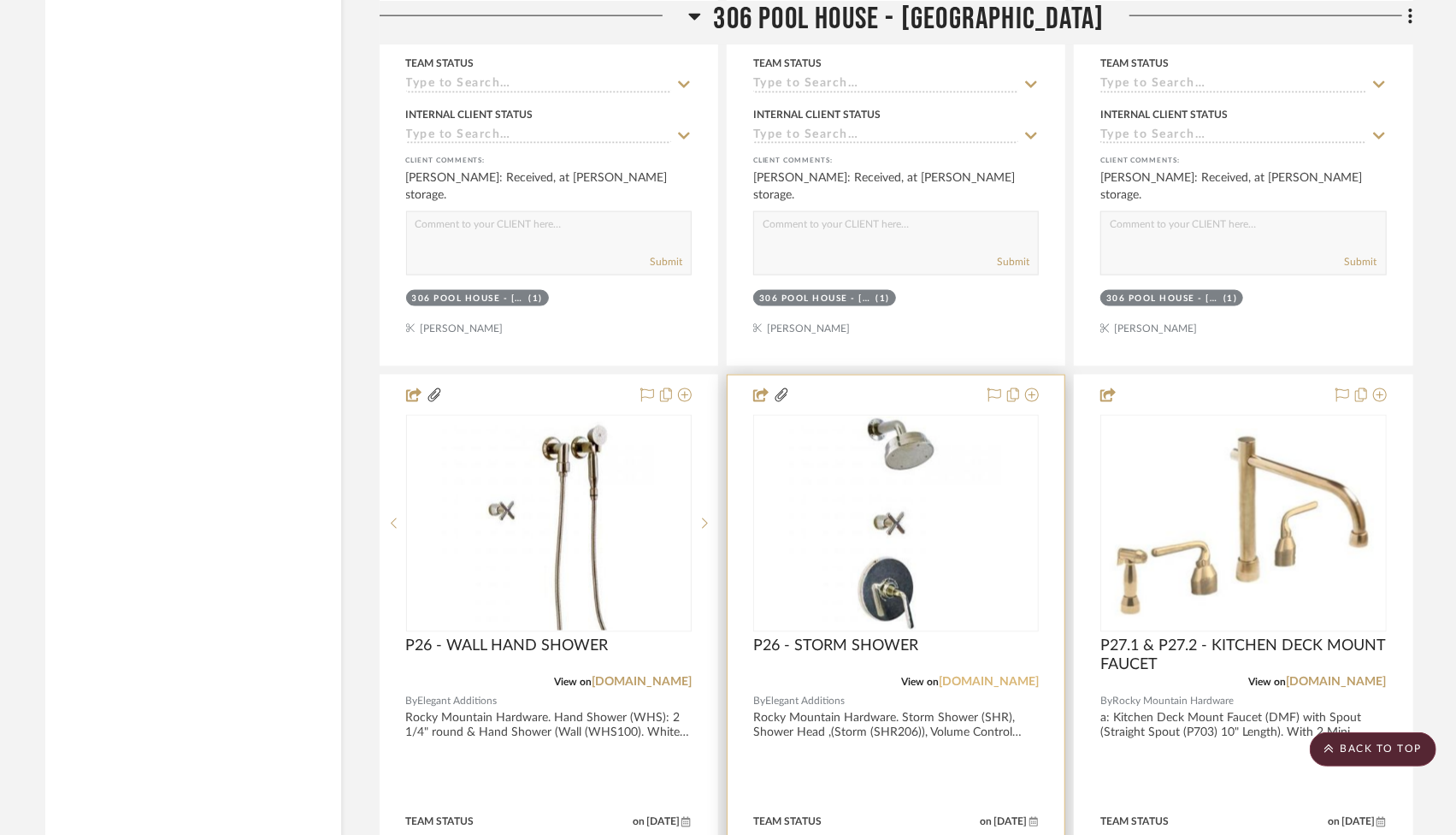
click at [939, 677] on link "[DOMAIN_NAME]" at bounding box center [989, 683] width 100 height 12
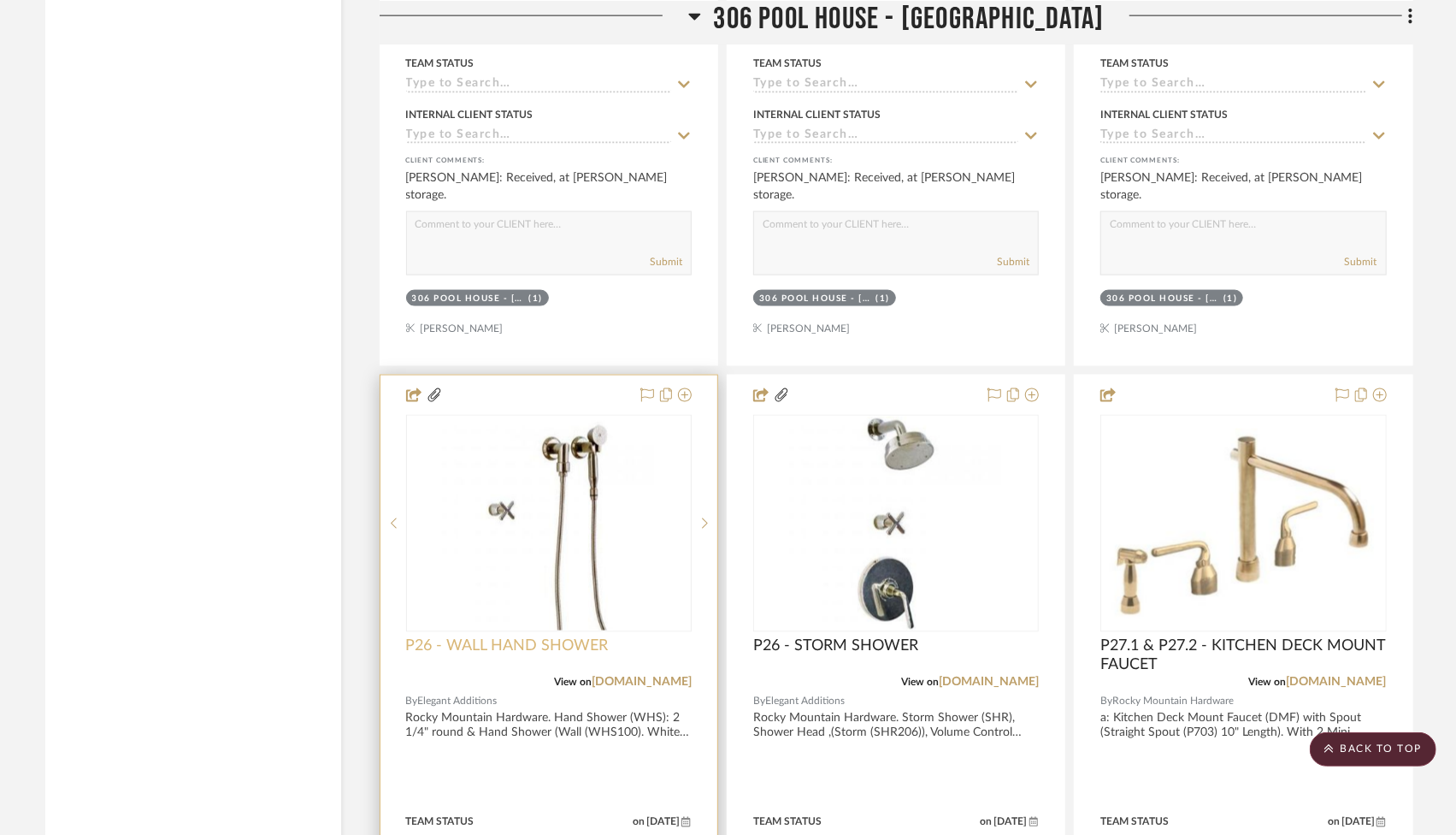
click at [606, 637] on span "P26 - WALL HAND SHOWER" at bounding box center [507, 646] width 202 height 19
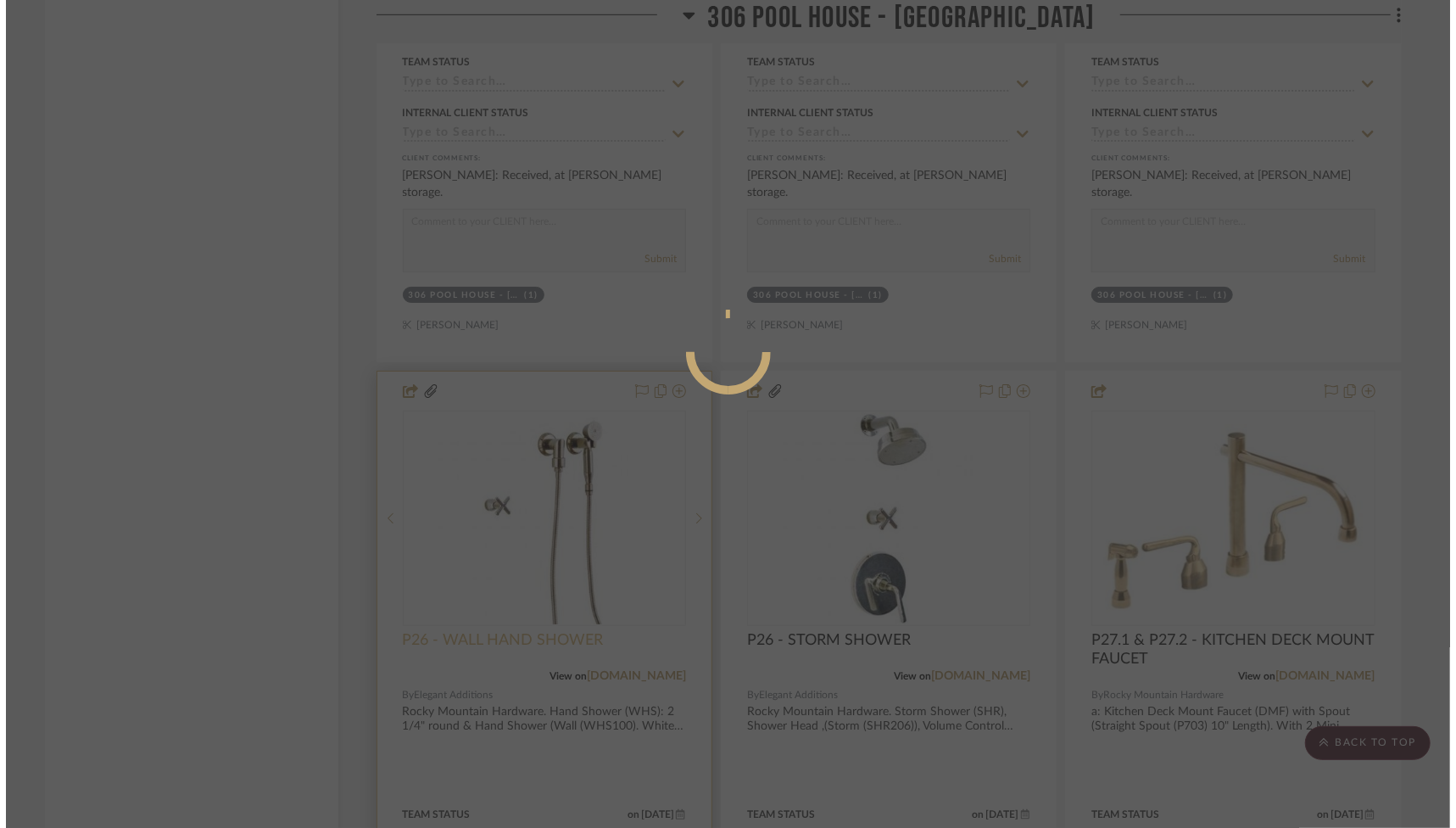
scroll to position [0, 0]
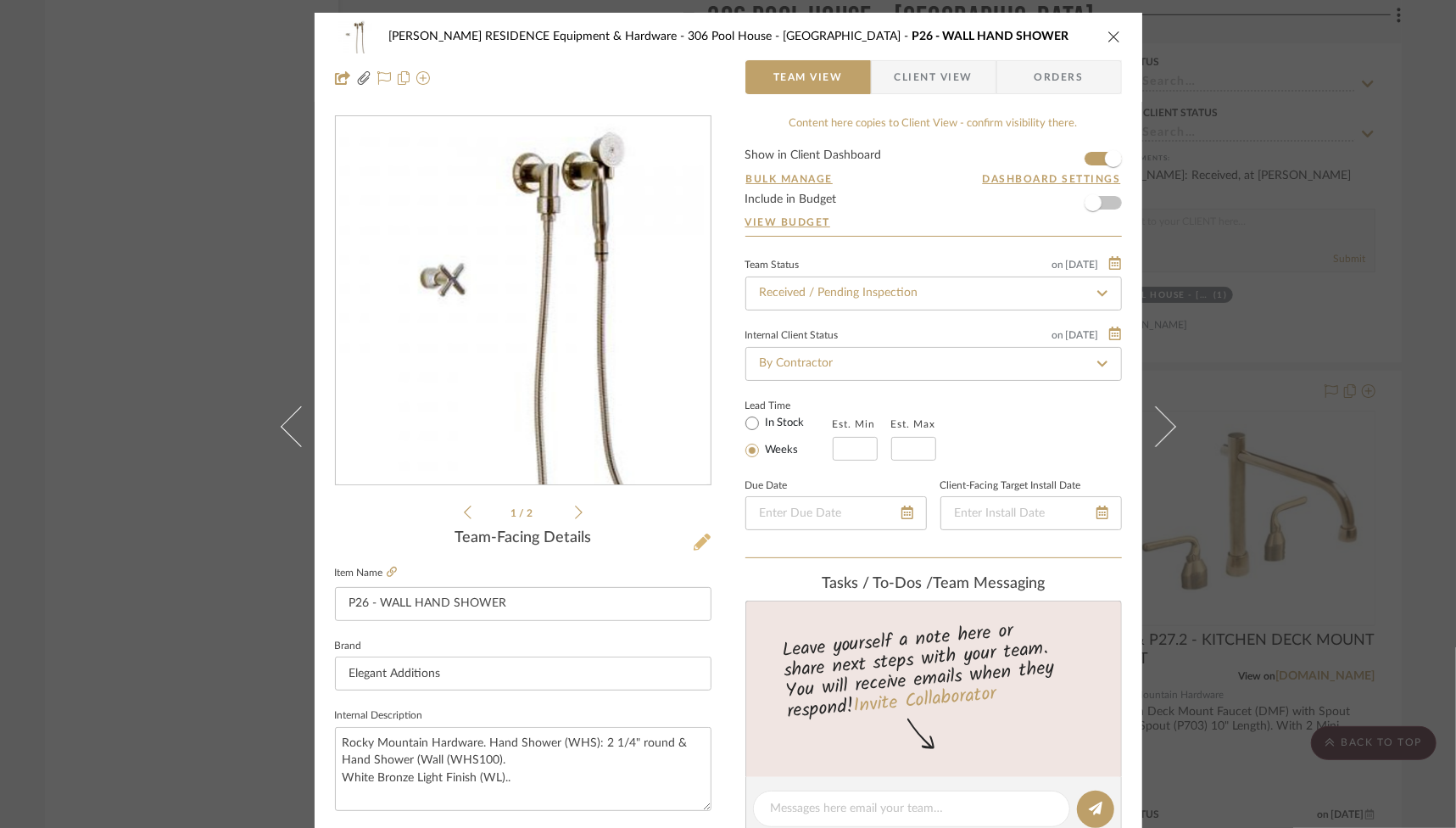
click at [693, 543] on icon at bounding box center [702, 542] width 17 height 17
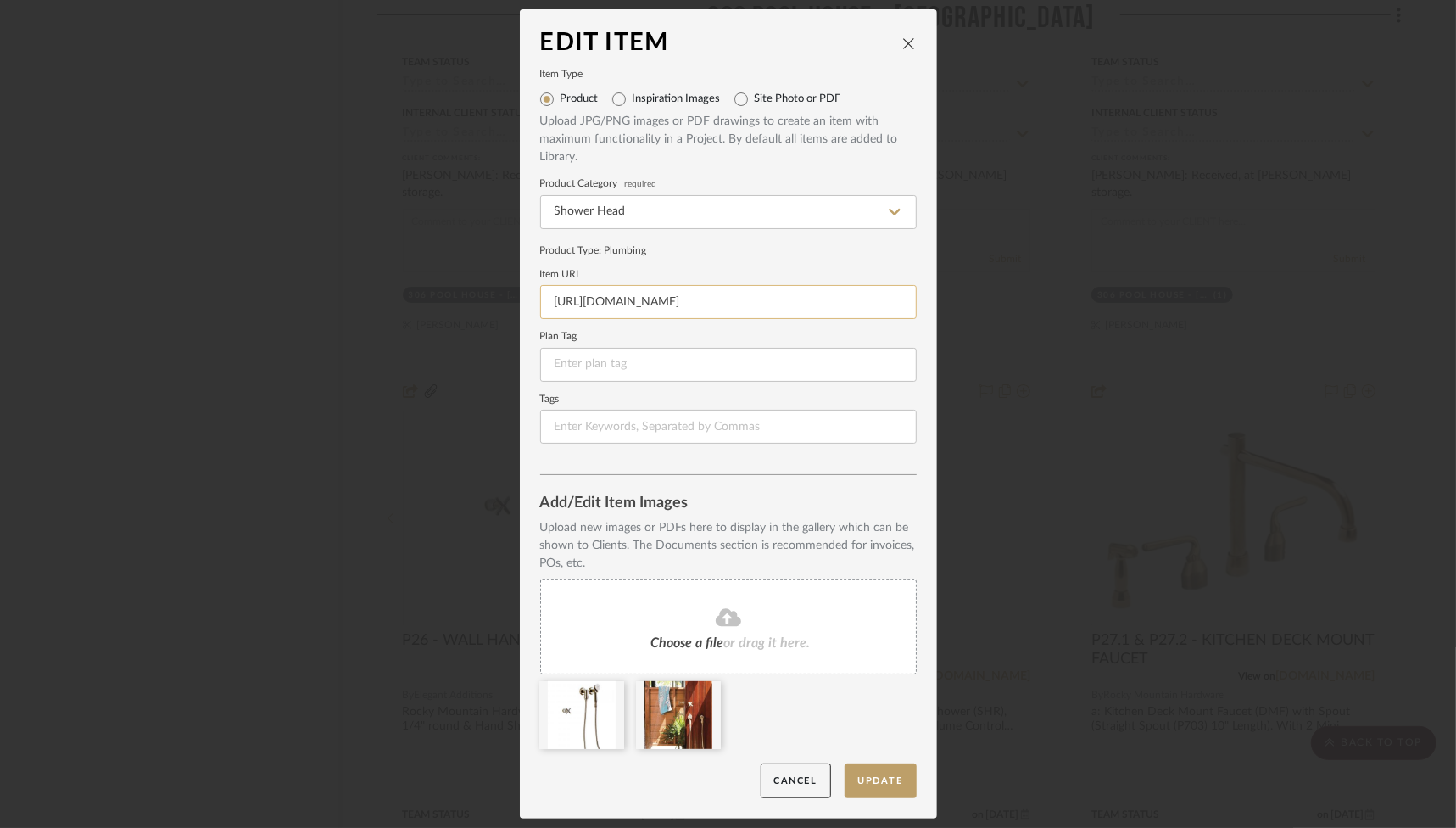
click at [704, 299] on input "[URL][DOMAIN_NAME]" at bounding box center [728, 302] width 377 height 34
paste input "wall-hand"
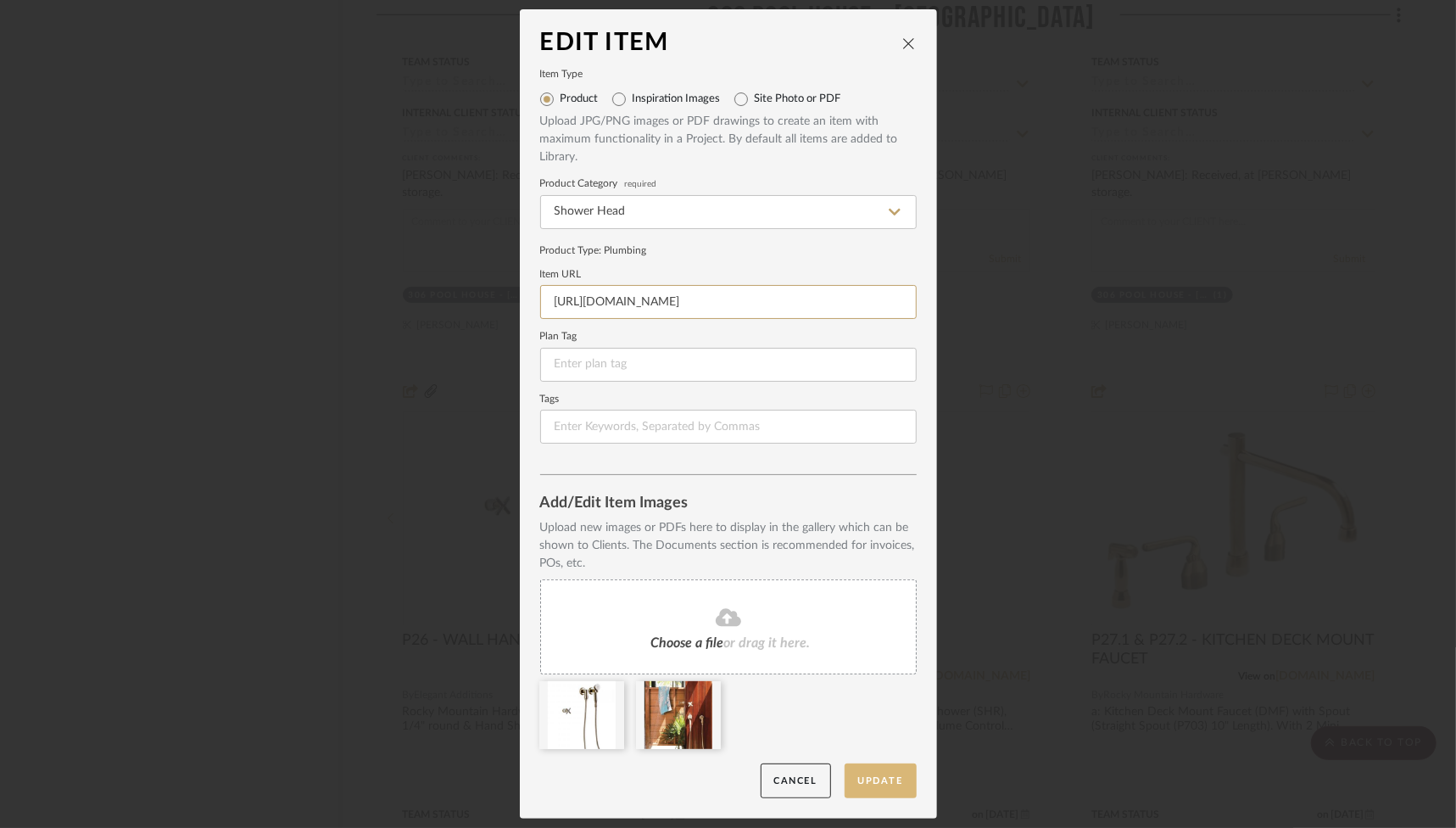
type input "[URL][DOMAIN_NAME]"
click at [887, 786] on button "Update" at bounding box center [880, 781] width 72 height 35
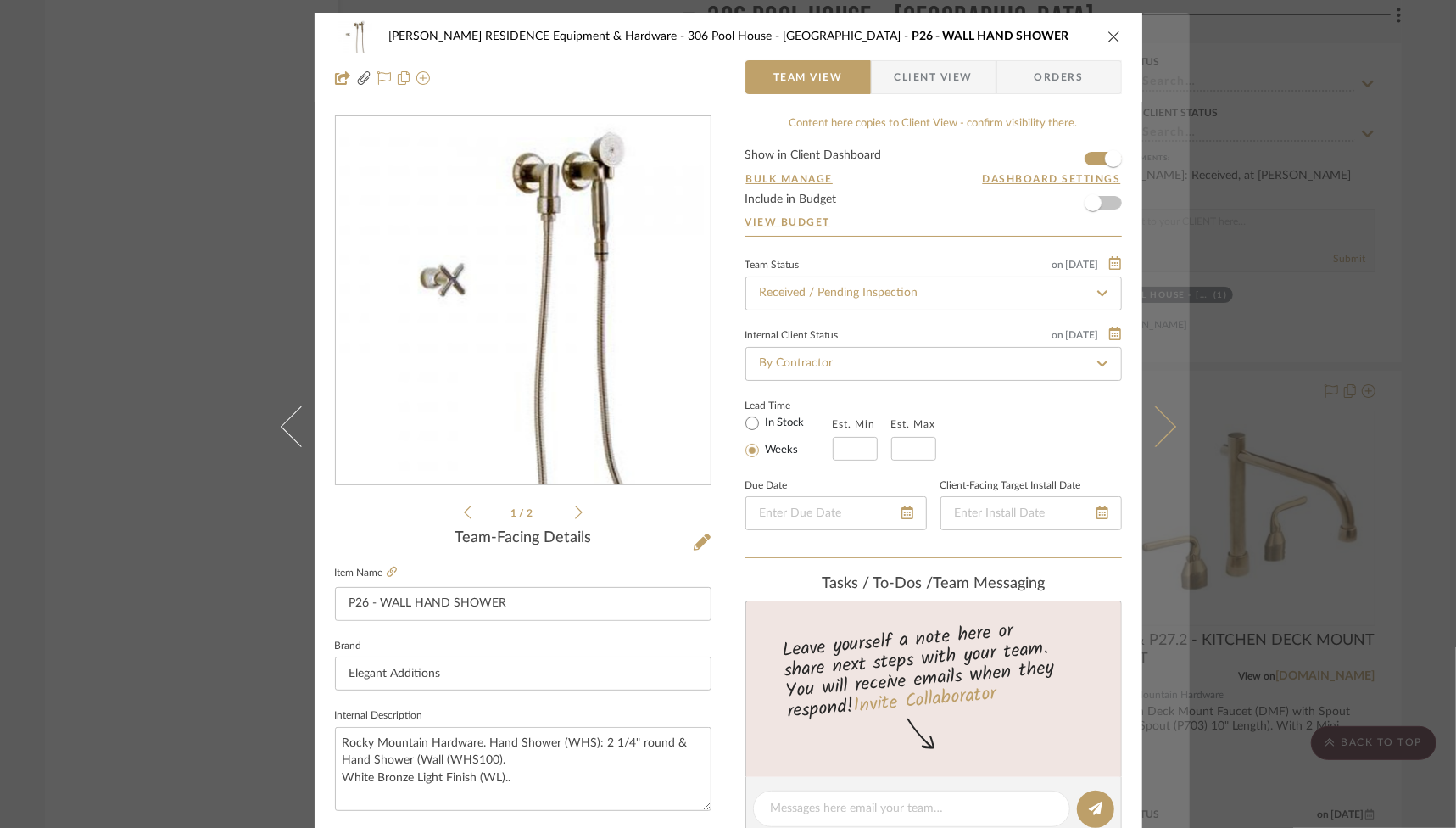
click at [1164, 396] on button at bounding box center [1165, 426] width 47 height 828
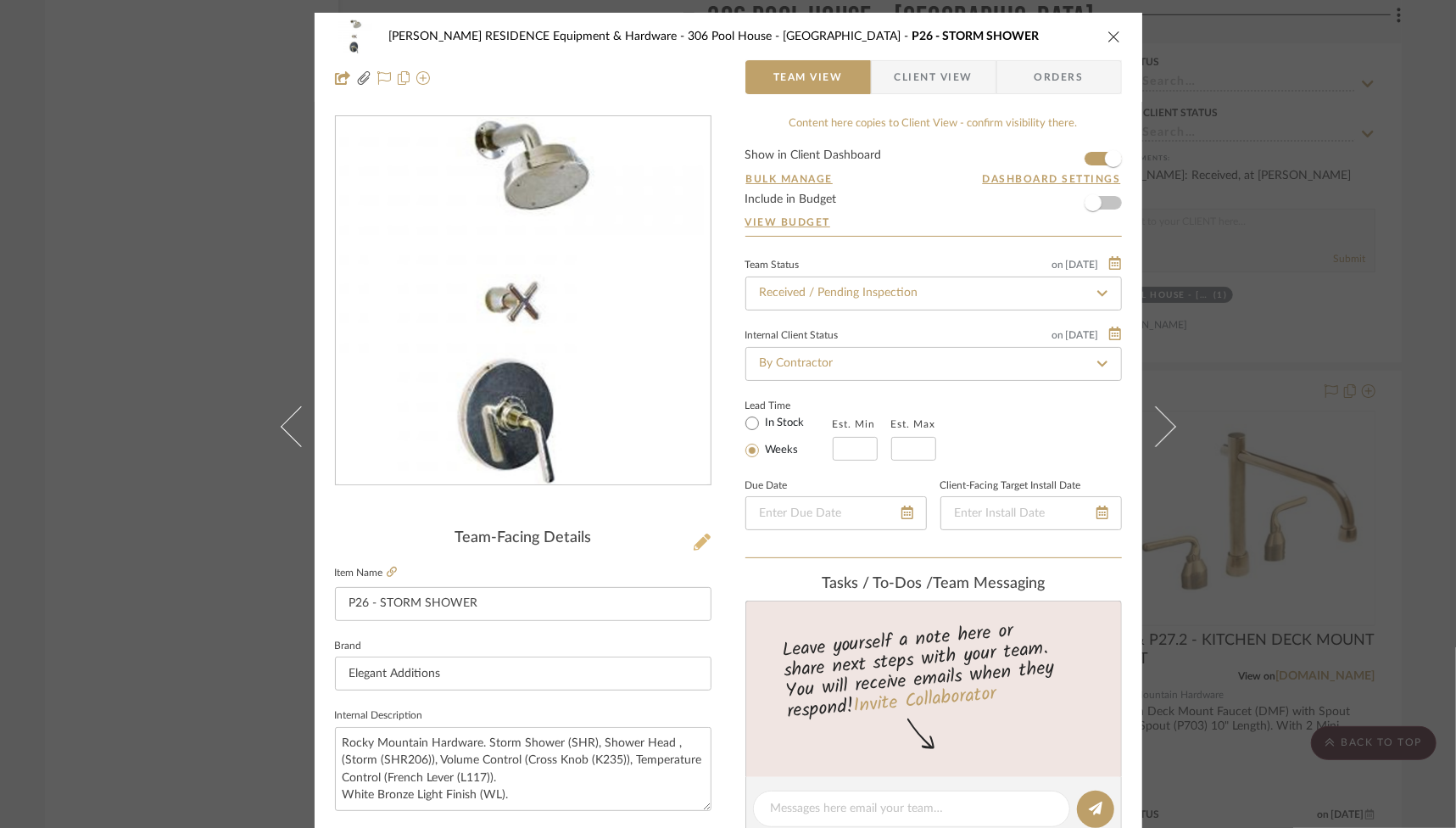
click at [697, 541] on icon at bounding box center [702, 542] width 17 height 17
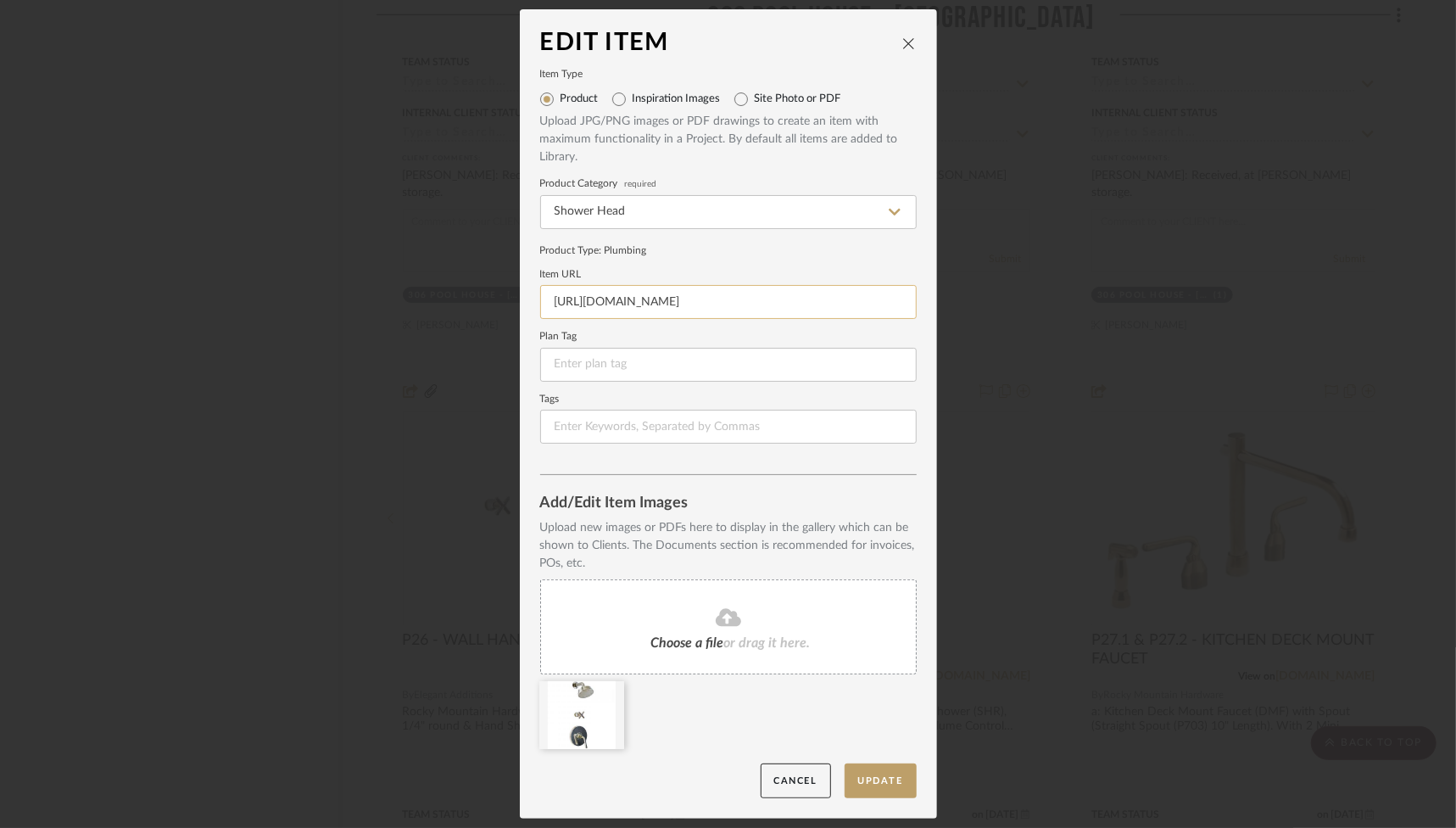
click at [703, 309] on input "[URL][DOMAIN_NAME]" at bounding box center [728, 302] width 377 height 34
paste input "/storm-shower/?utm_source=stylerow_lead&utm_medium=stylerow_outbound_link&utm_c…"
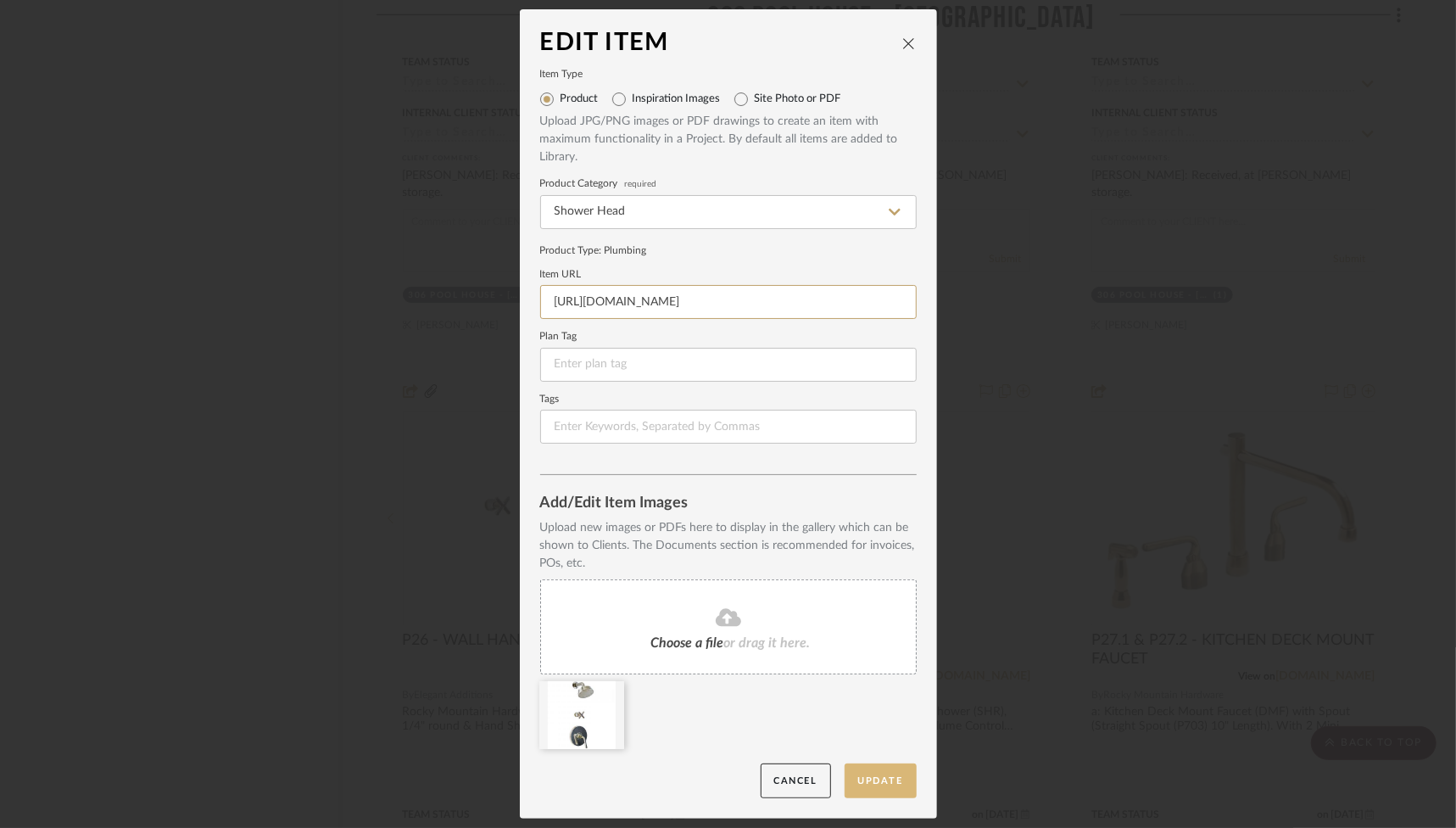
type input "[URL][DOMAIN_NAME]"
click at [891, 777] on button "Update" at bounding box center [880, 781] width 72 height 35
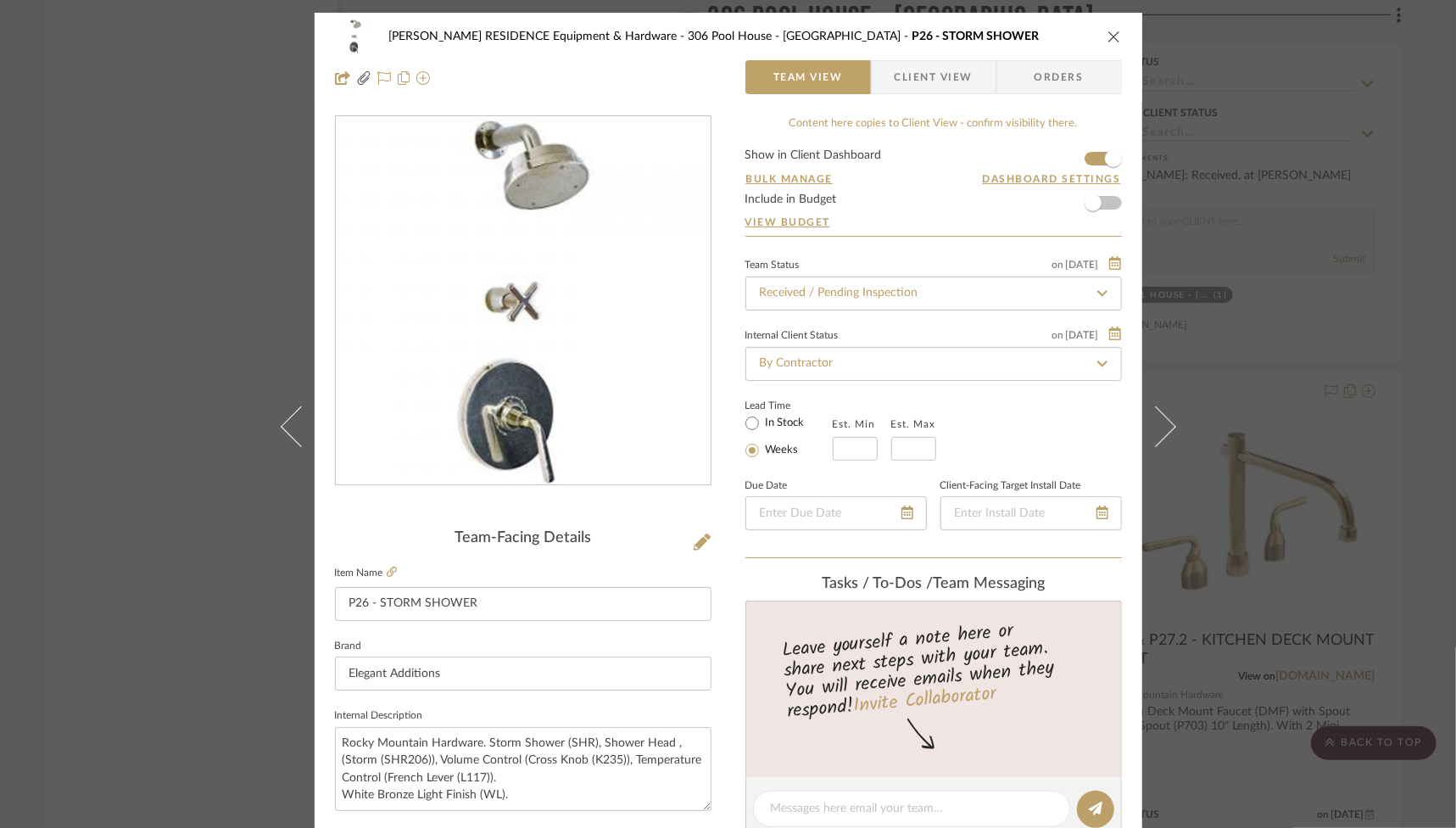
click at [1114, 33] on icon "close" at bounding box center [1115, 37] width 14 height 14
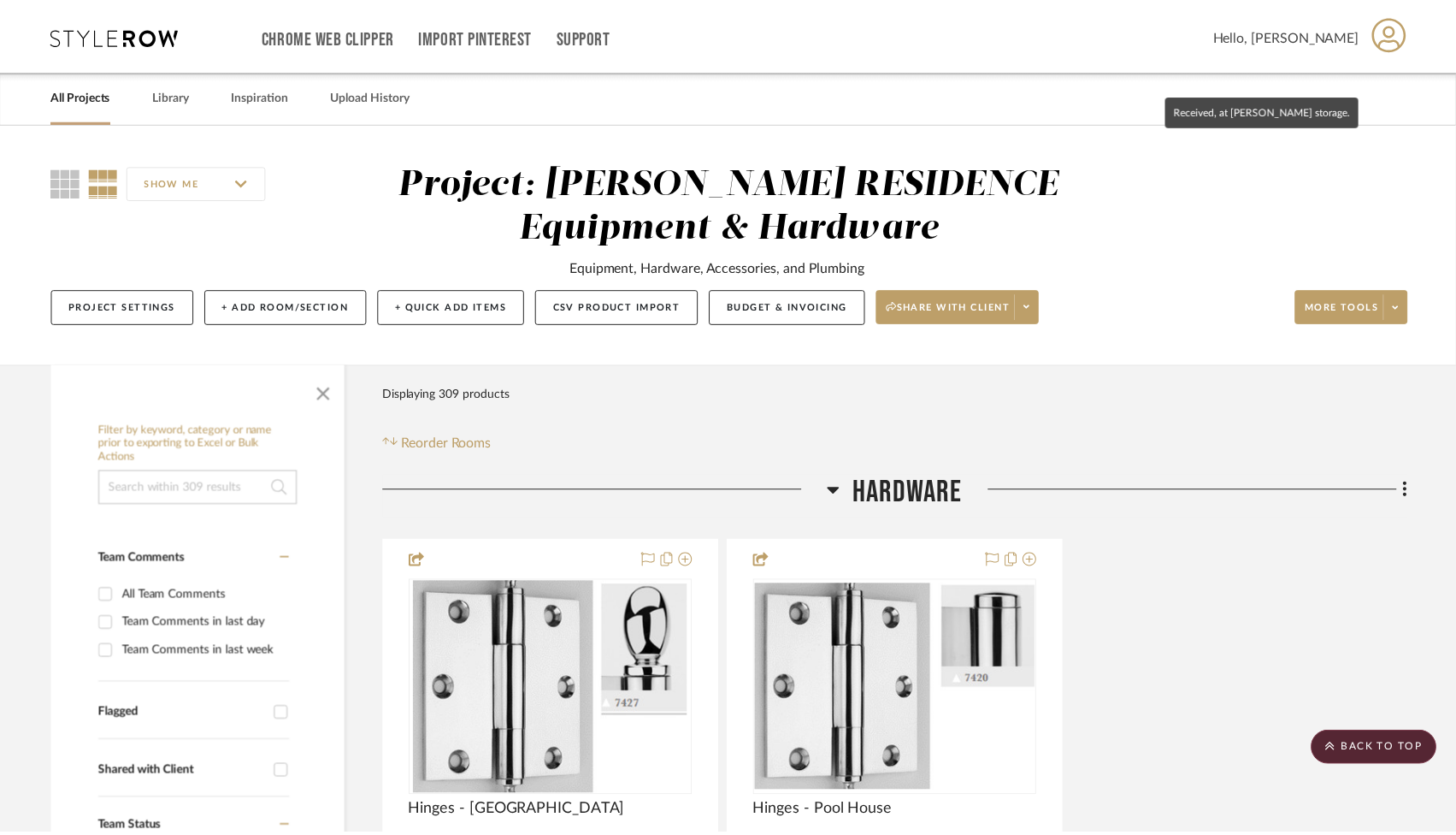
scroll to position [62850, 0]
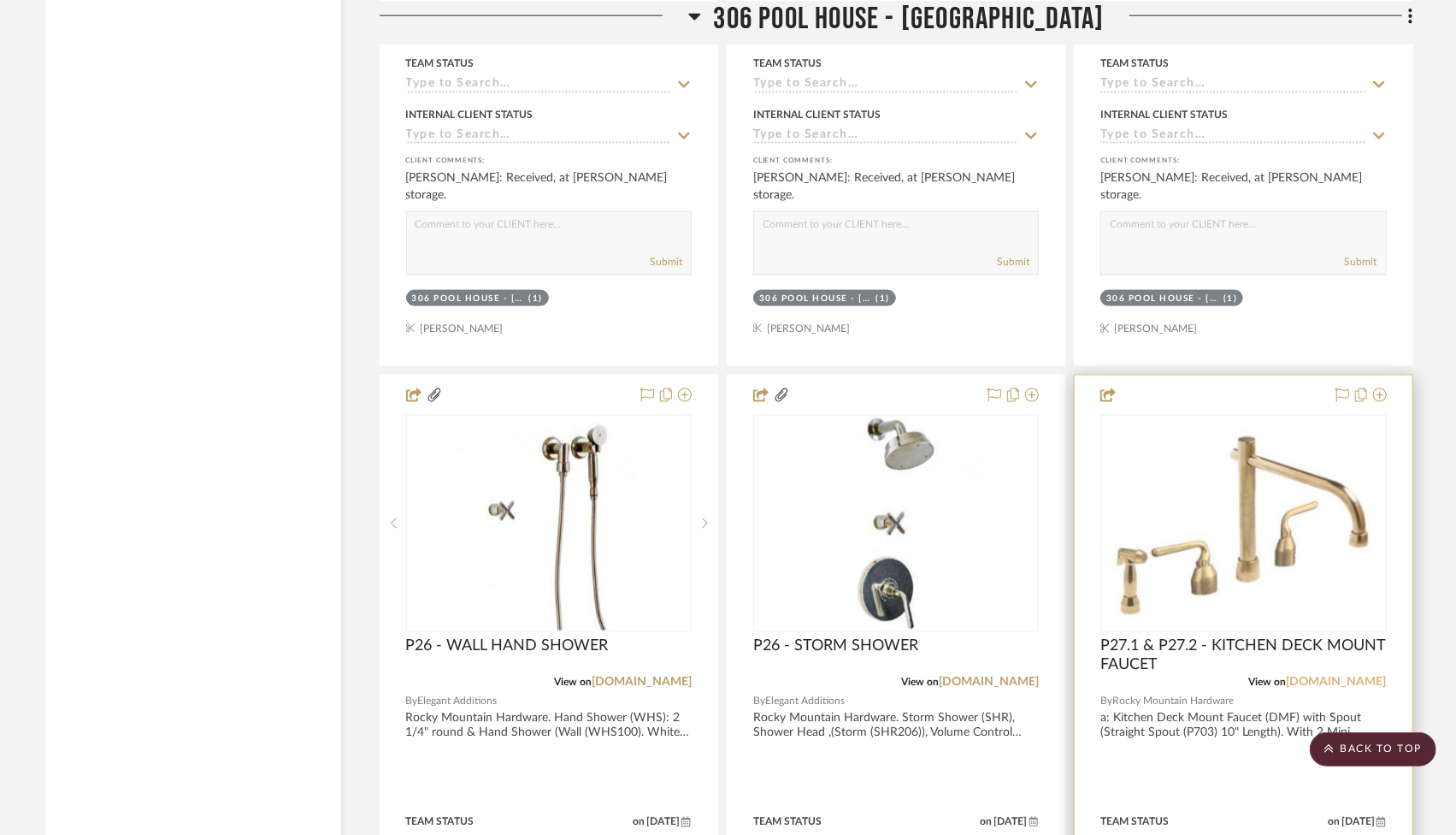
click at [1344, 677] on link "[DOMAIN_NAME]" at bounding box center [1337, 683] width 100 height 12
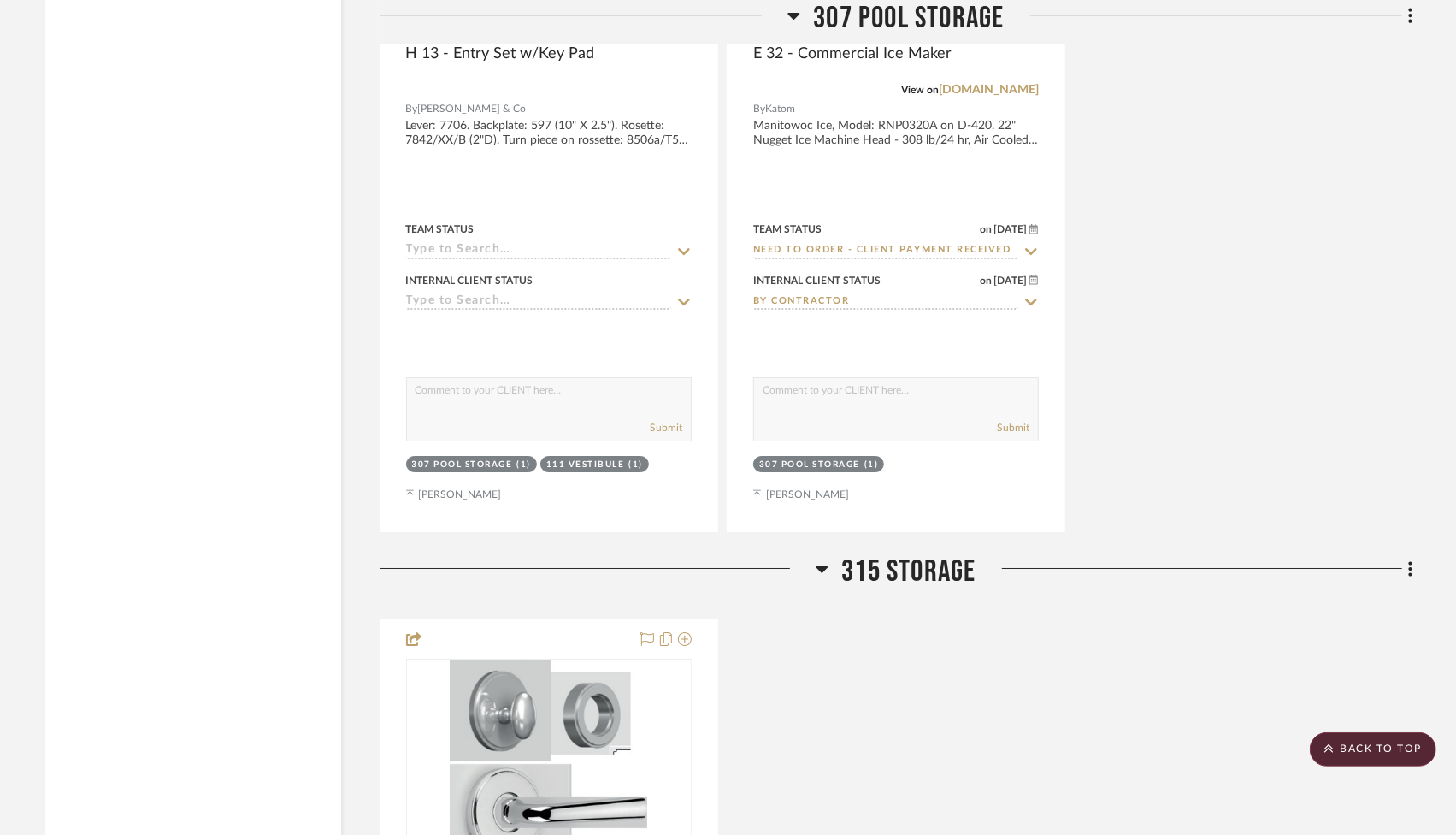
scroll to position [64373, 0]
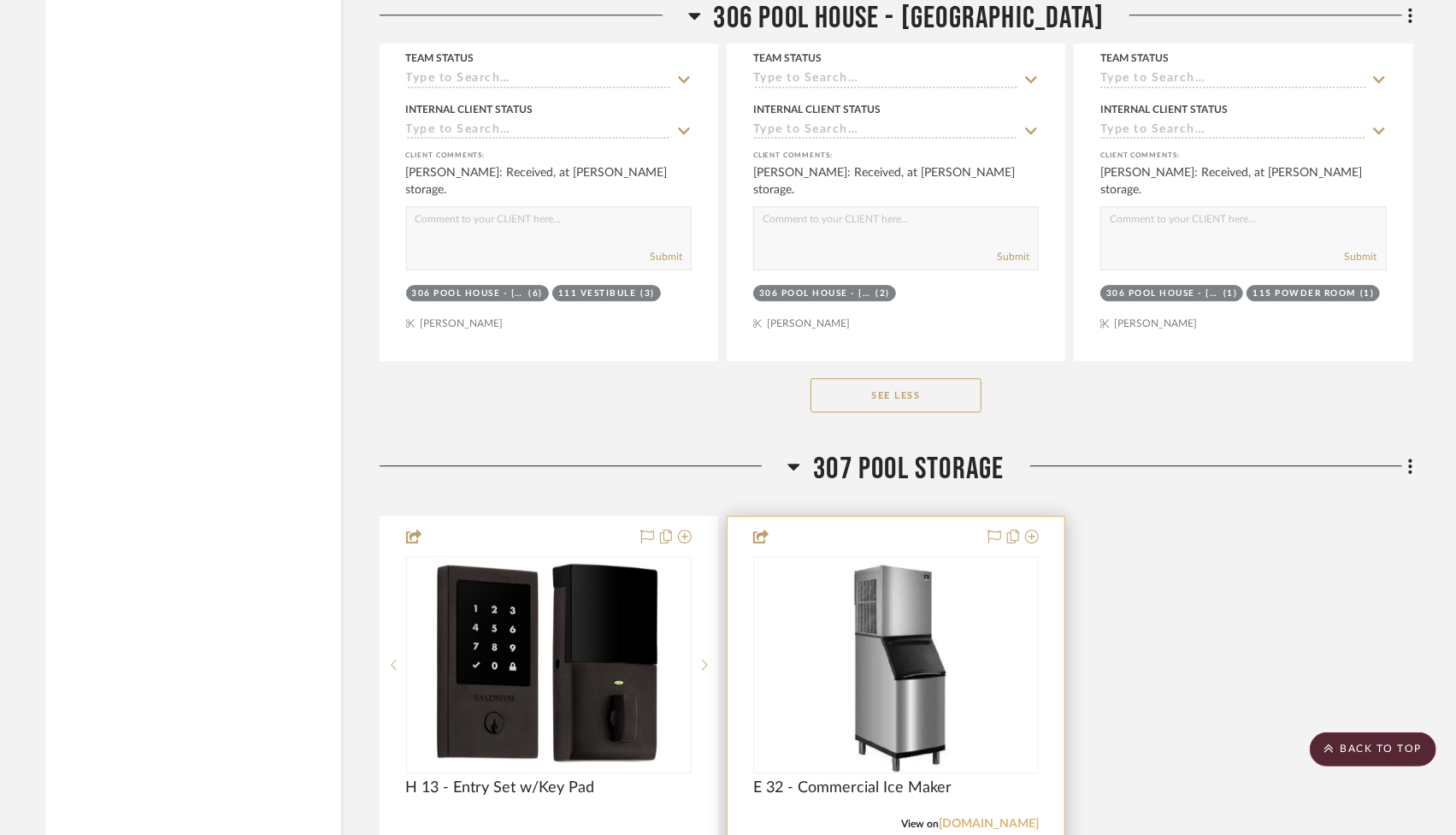
click at [1029, 818] on link "[DOMAIN_NAME]" at bounding box center [989, 824] width 100 height 12
